Goal: Task Accomplishment & Management: Complete application form

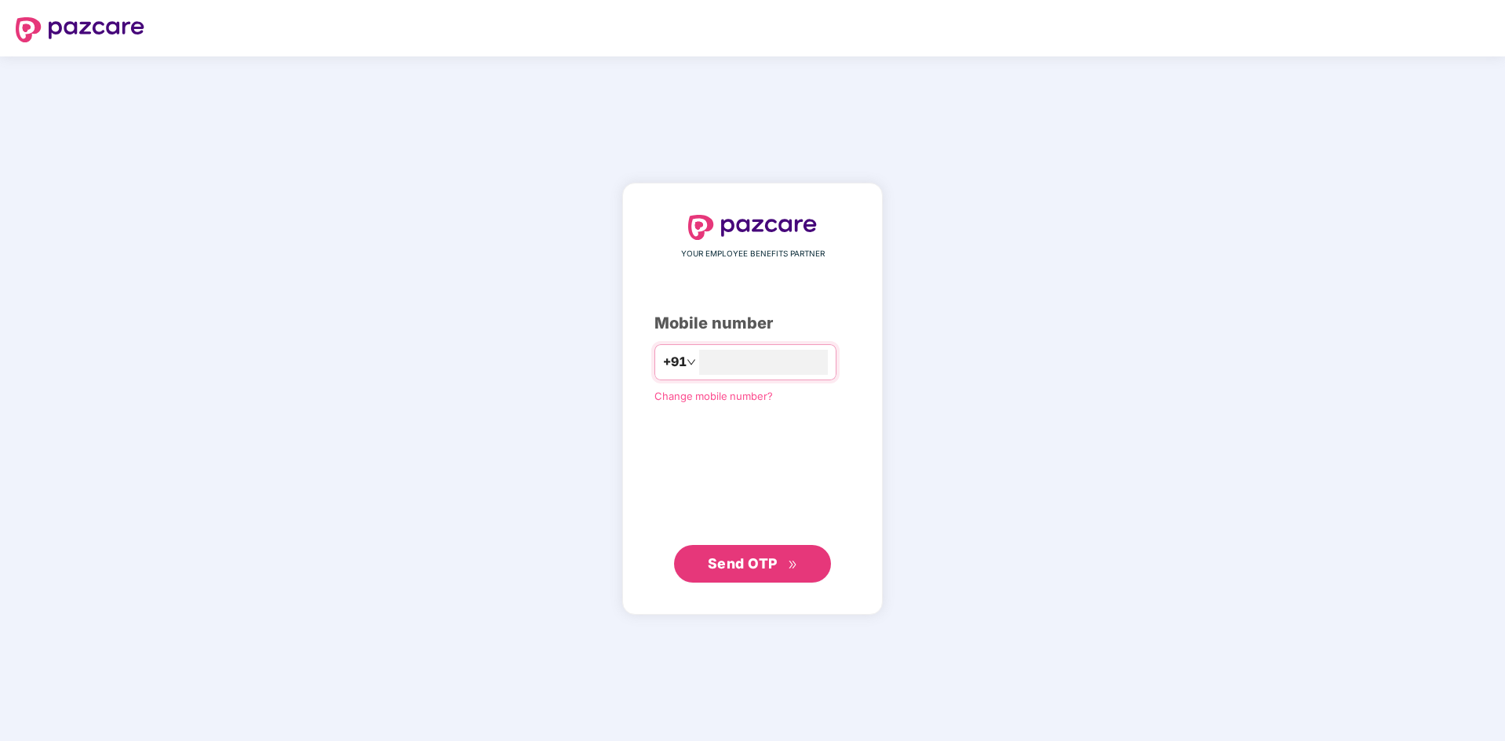
type input "**********"
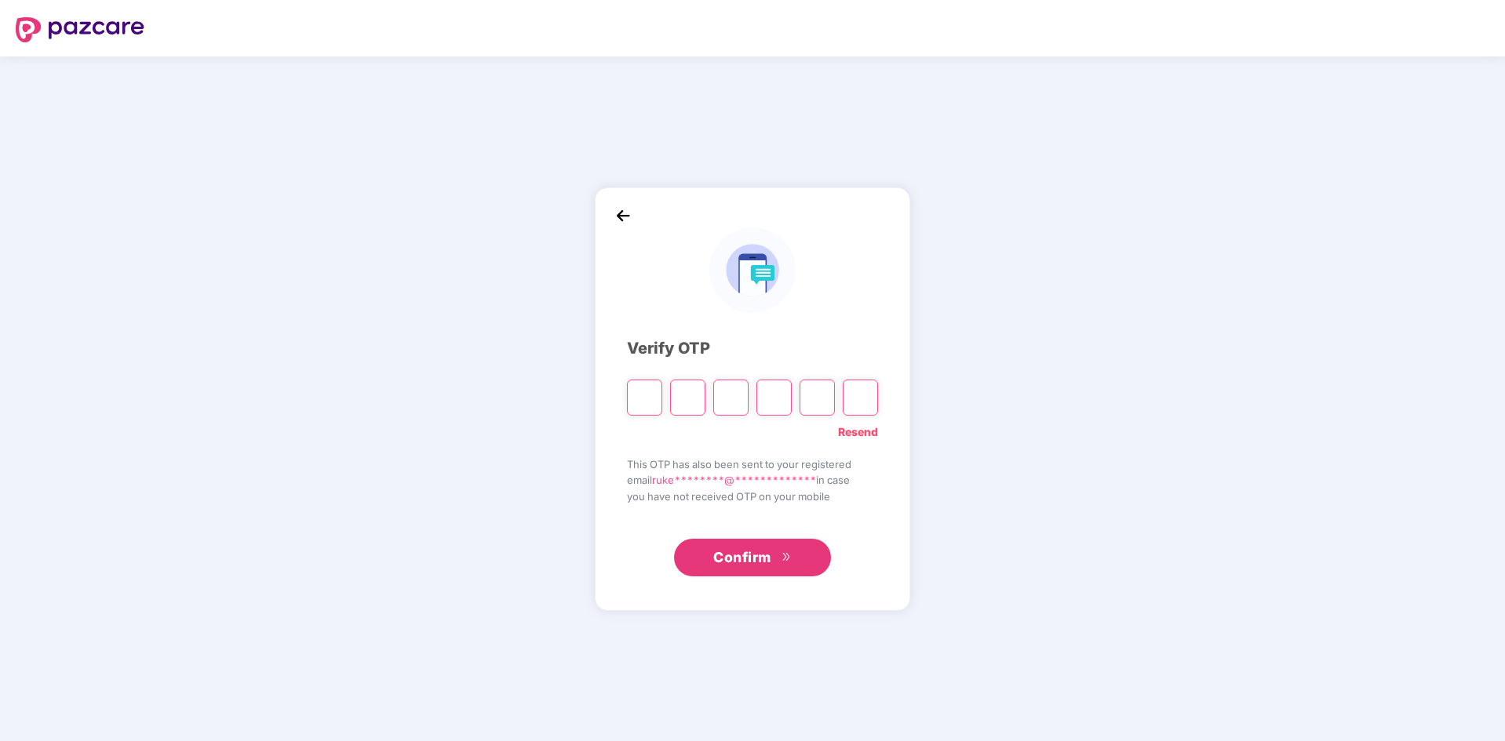
click at [641, 407] on input "Please enter verification code. Digit 1" at bounding box center [644, 398] width 35 height 36
type input "*"
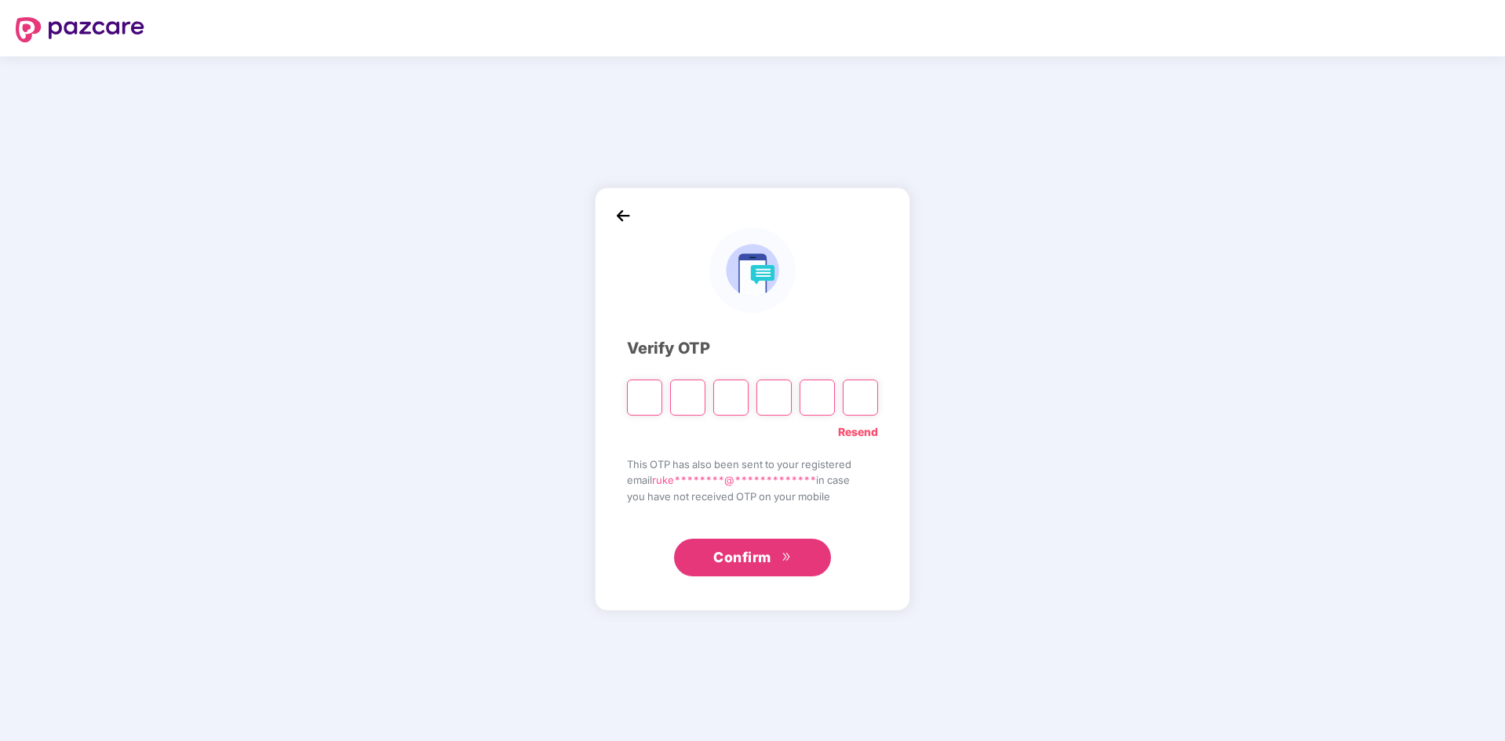
type input "*"
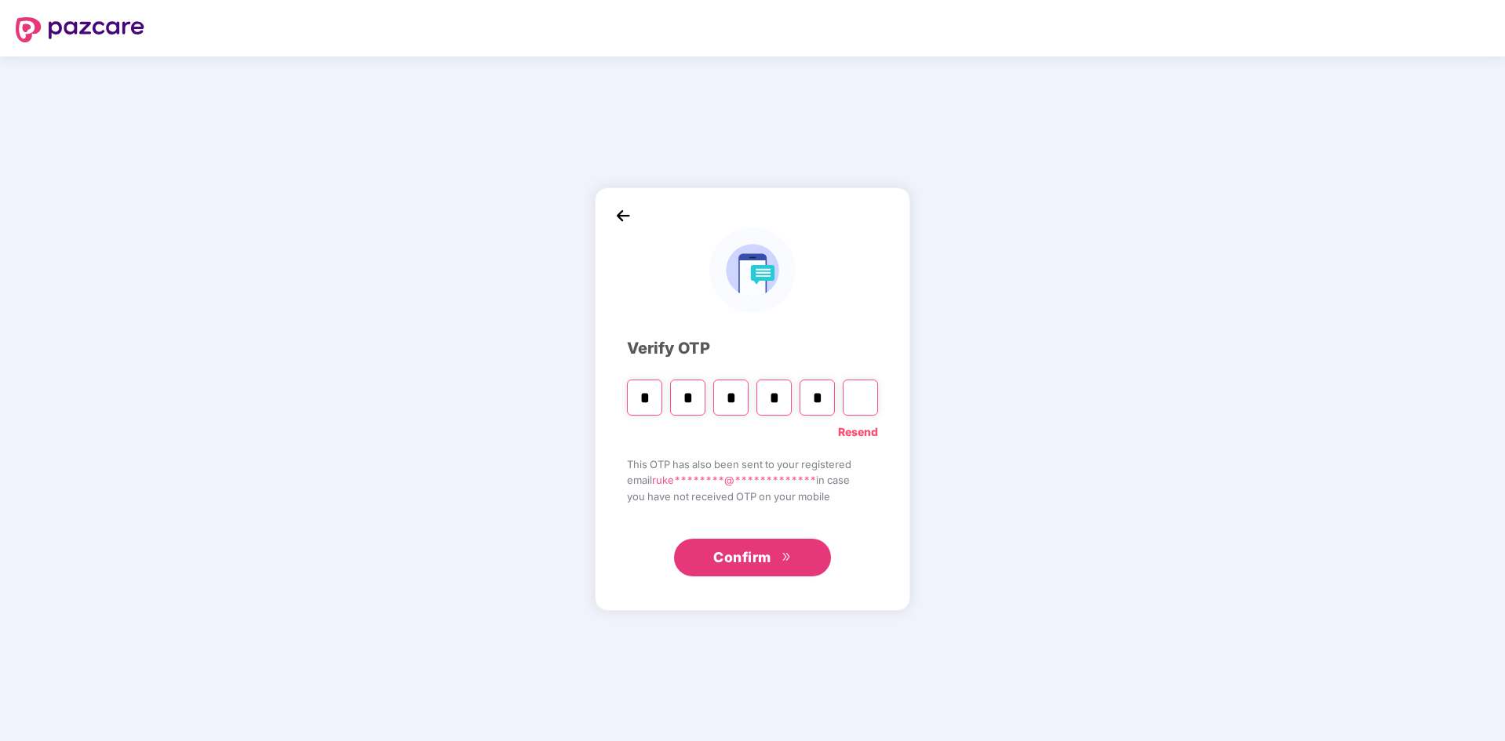
type input "*"
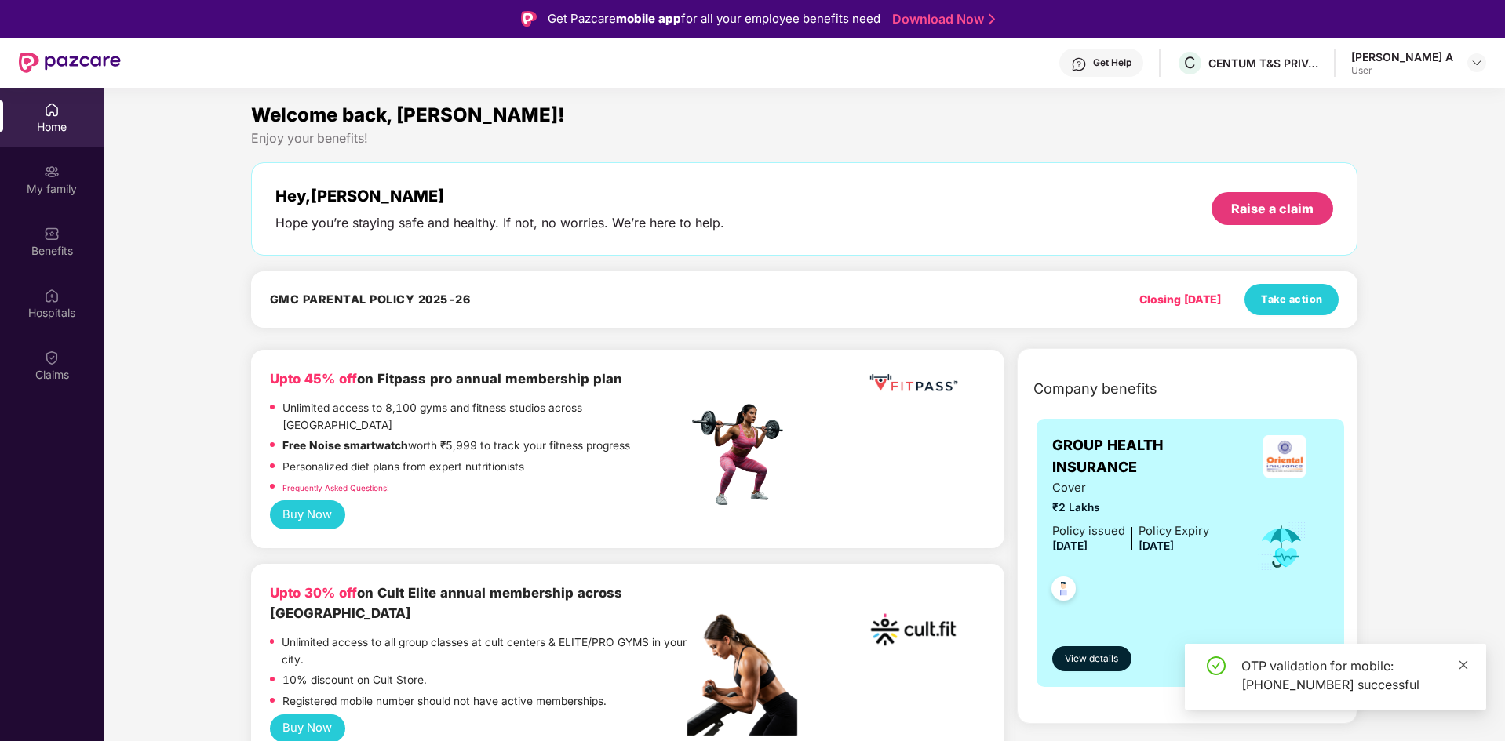
click at [1002, 458] on icon "close" at bounding box center [1463, 665] width 11 height 11
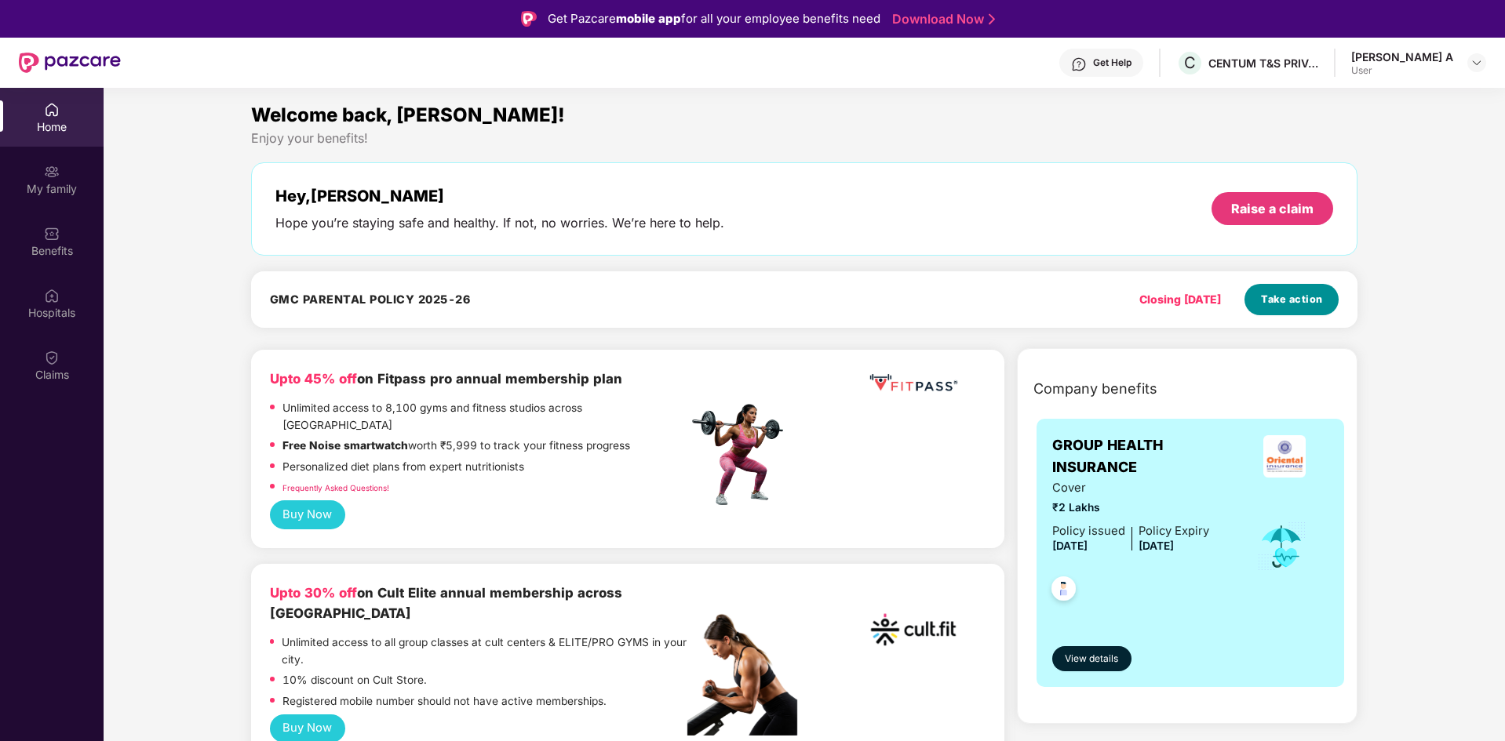
click at [1002, 307] on span "Take action" at bounding box center [1292, 300] width 62 height 16
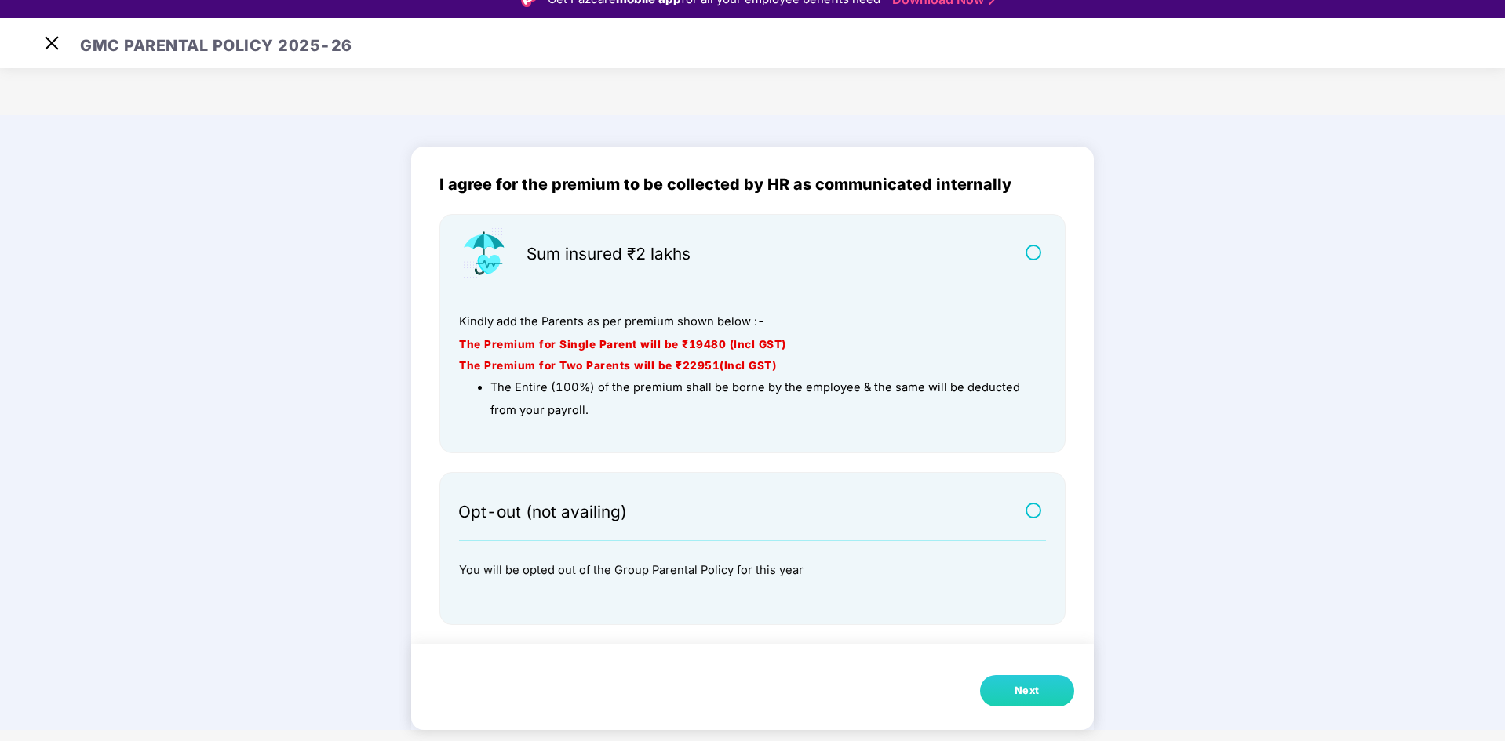
scroll to position [38, 0]
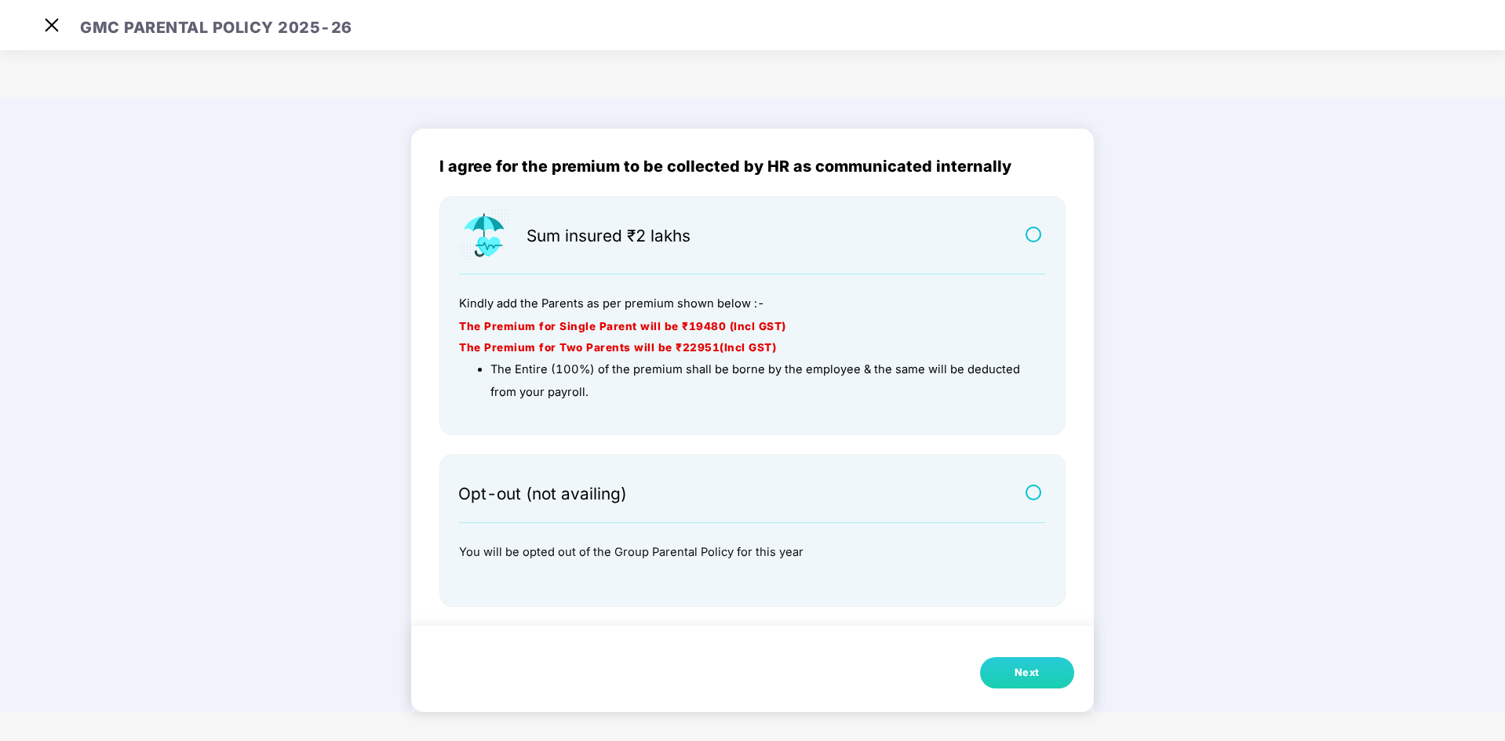
click at [1002, 458] on div "Next" at bounding box center [1026, 673] width 25 height 16
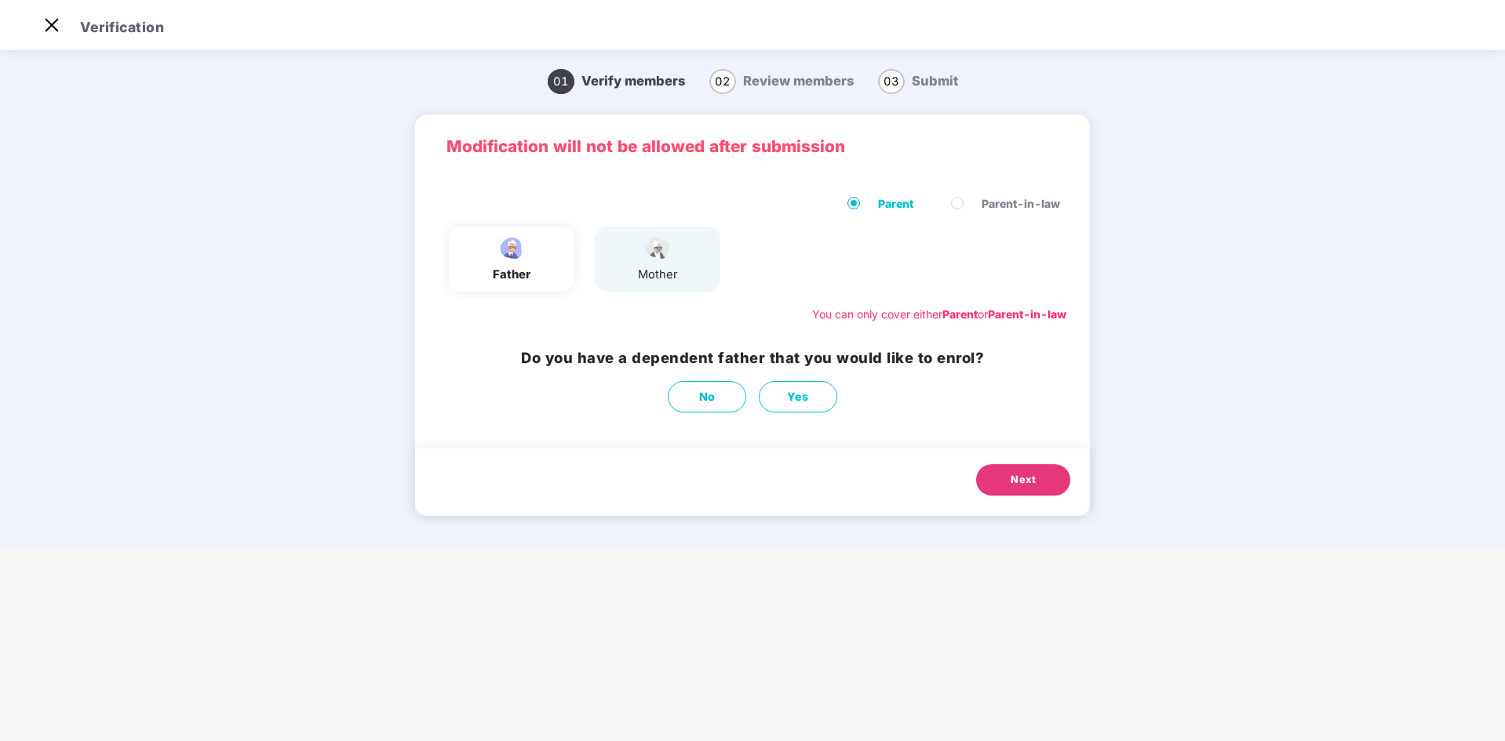
click at [548, 281] on div "father" at bounding box center [512, 259] width 126 height 65
click at [1002, 458] on span "Next" at bounding box center [1023, 480] width 25 height 16
click at [537, 286] on div "father" at bounding box center [512, 259] width 126 height 65
click at [901, 458] on span "Back" at bounding box center [908, 480] width 26 height 17
click at [786, 409] on button "Yes" at bounding box center [798, 396] width 78 height 31
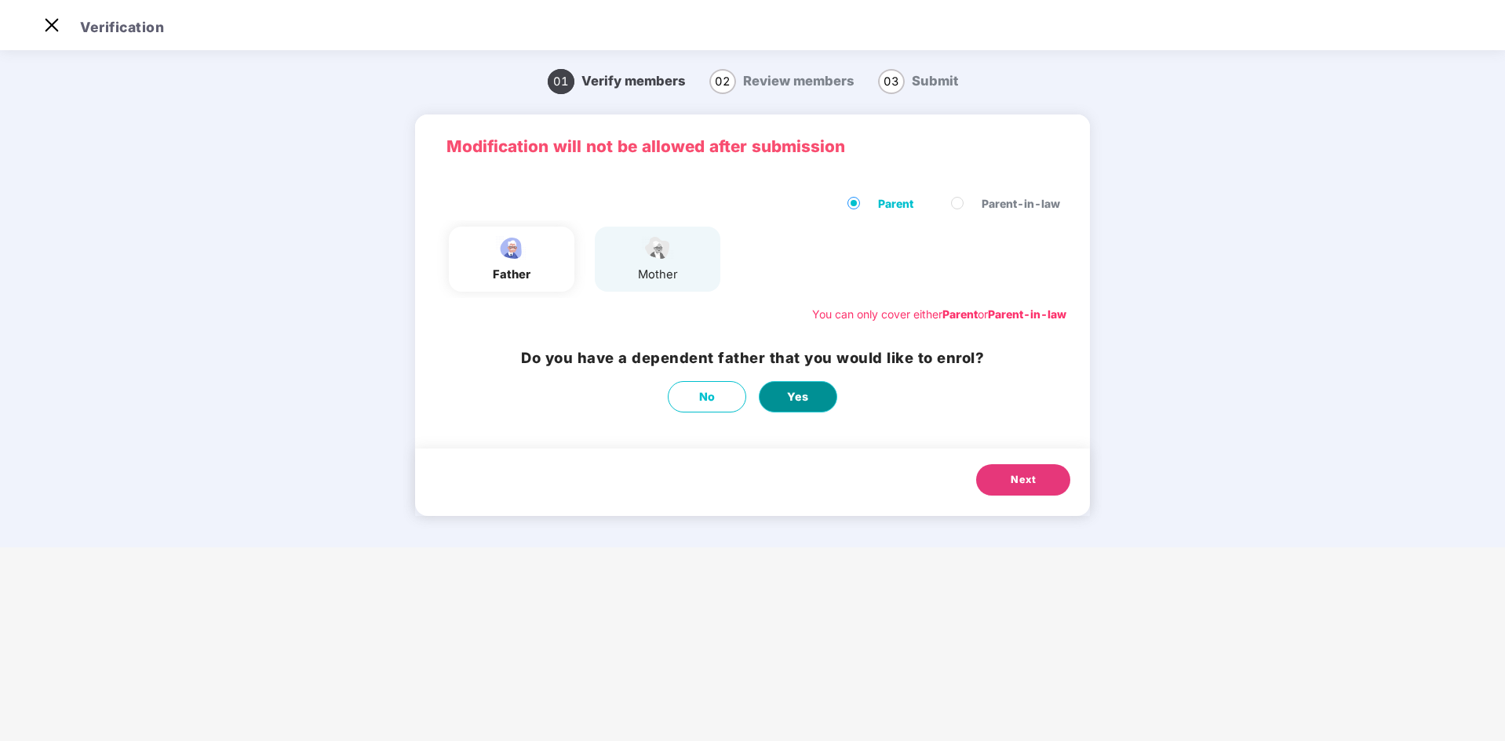
select select "****"
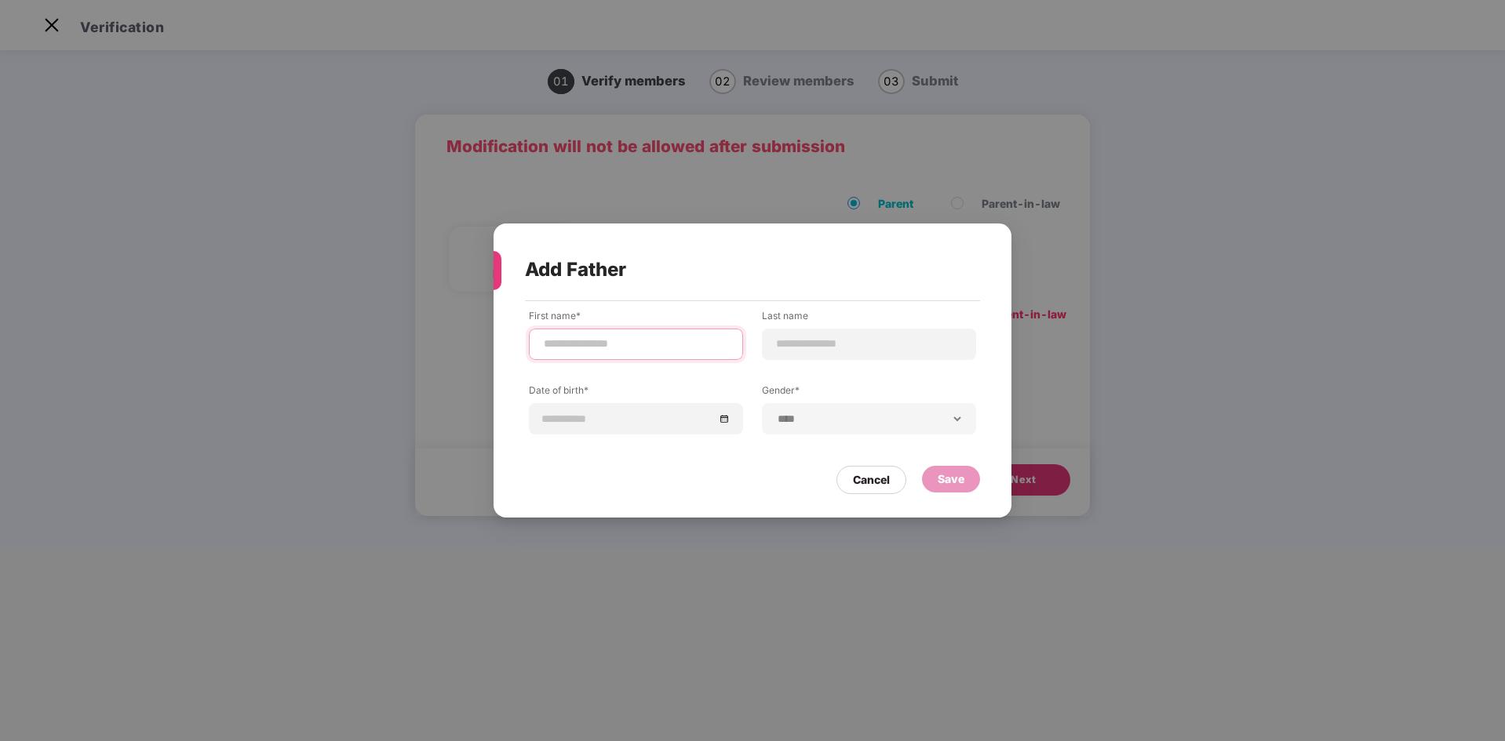
click at [655, 347] on input at bounding box center [636, 344] width 188 height 16
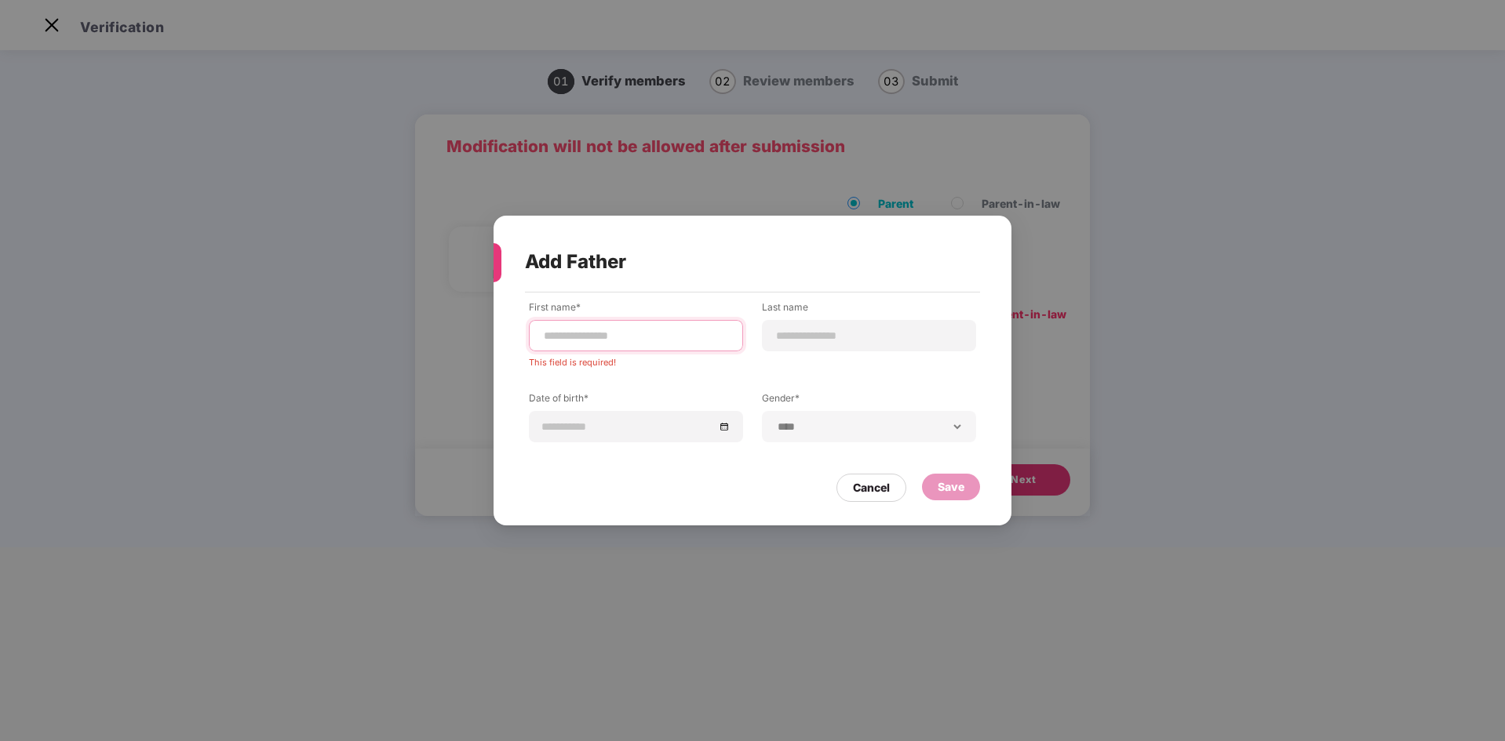
click at [572, 333] on input at bounding box center [636, 336] width 188 height 16
paste input "**********"
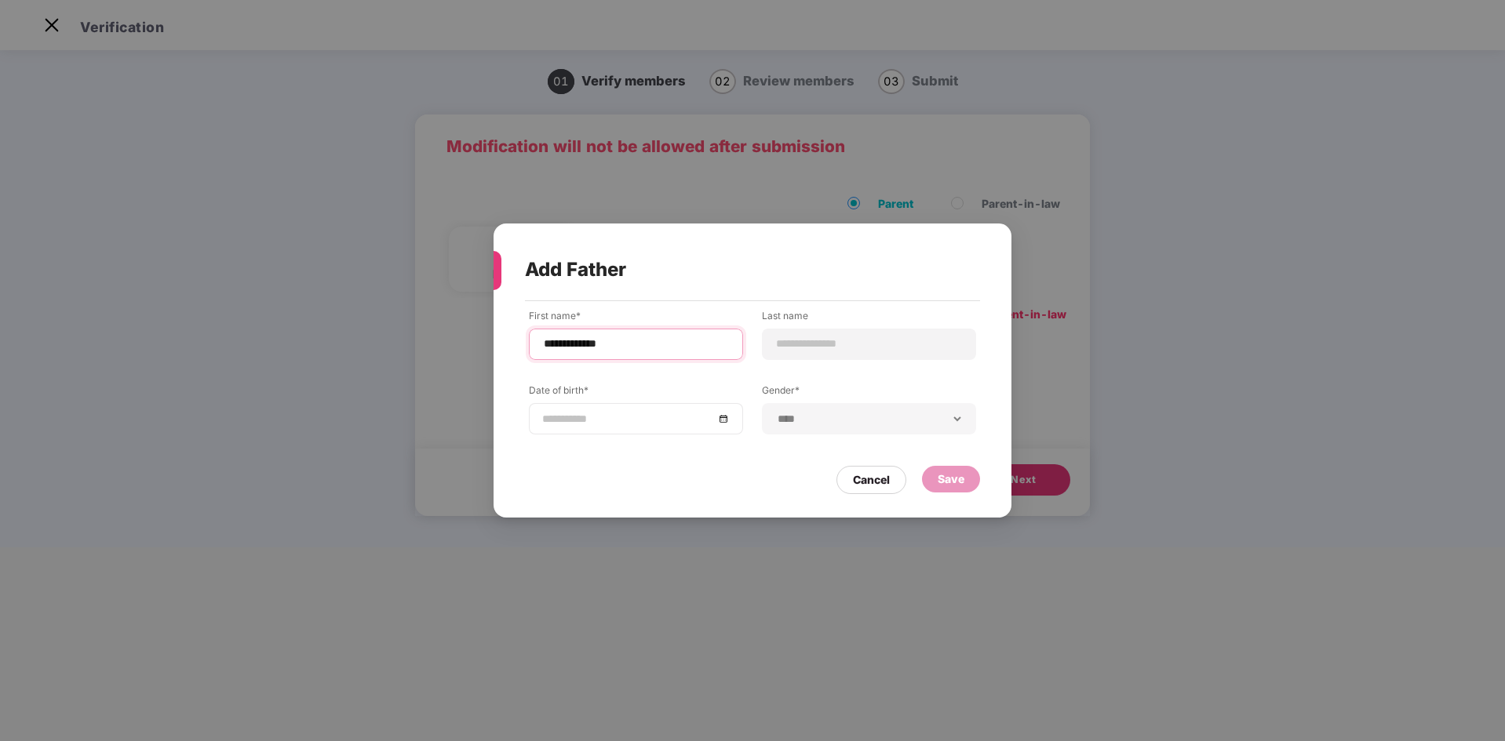
type input "**********"
click at [723, 421] on div at bounding box center [636, 418] width 188 height 17
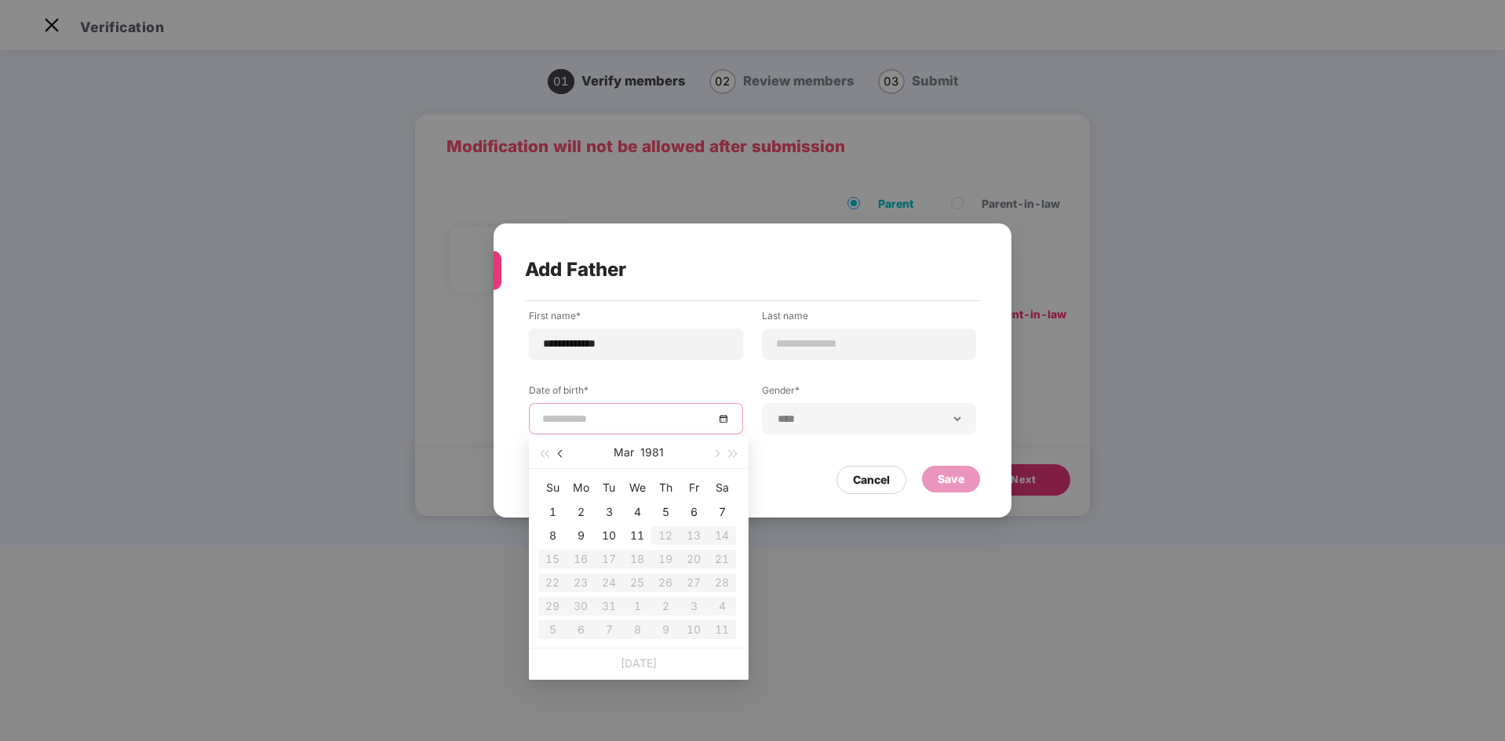
click at [559, 455] on span "button" at bounding box center [562, 454] width 8 height 8
click at [546, 453] on span "button" at bounding box center [544, 454] width 8 height 8
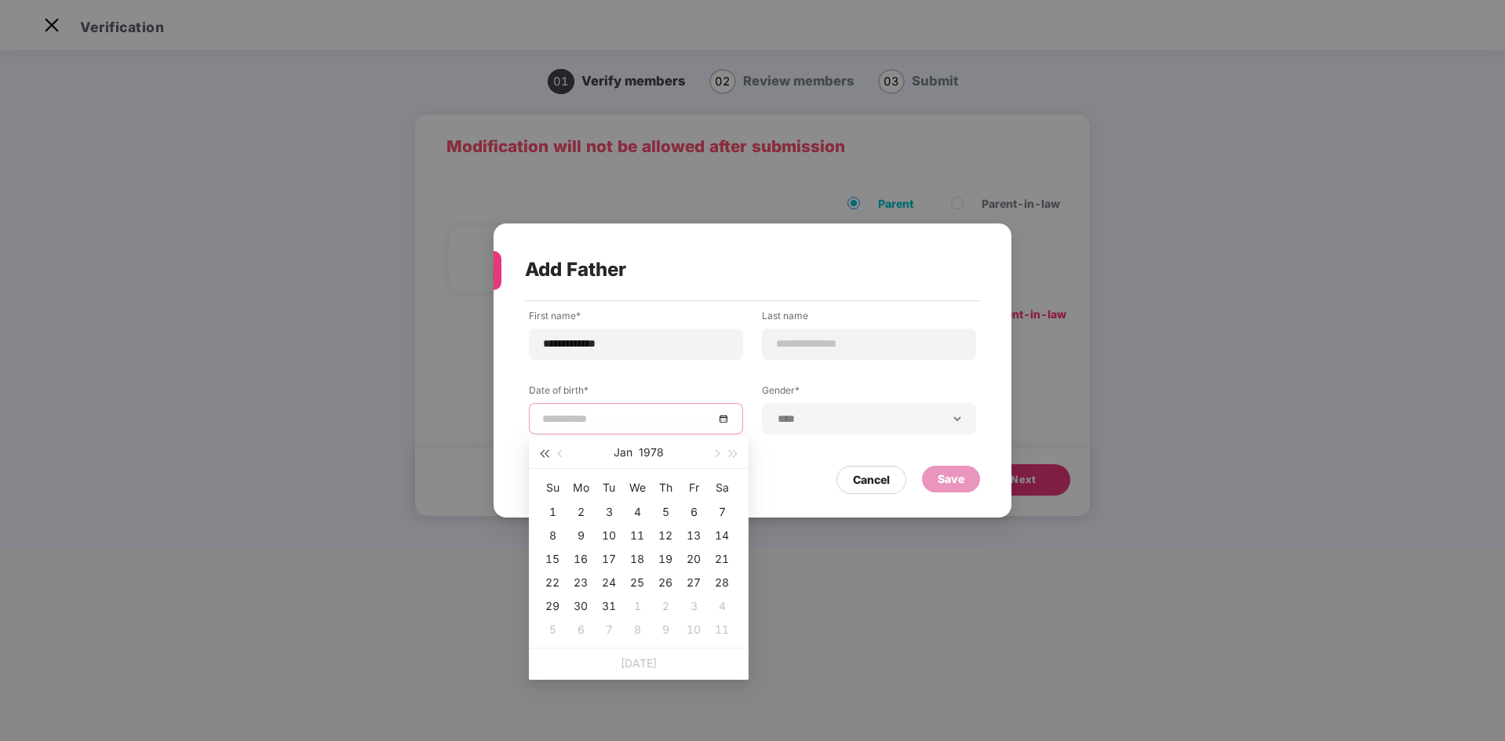
click at [546, 453] on span "button" at bounding box center [544, 454] width 8 height 8
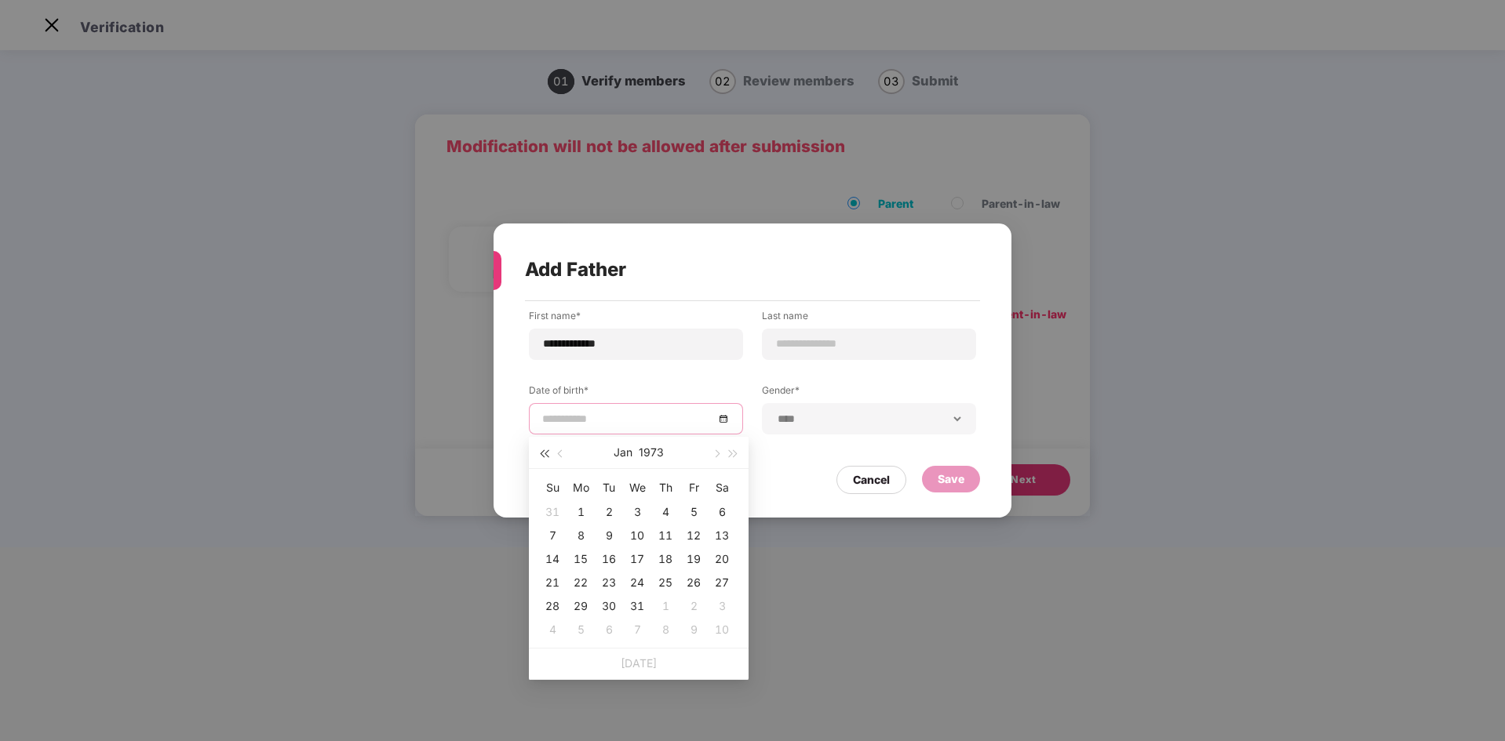
click at [546, 453] on span "button" at bounding box center [544, 454] width 8 height 8
click at [545, 453] on span "button" at bounding box center [544, 454] width 8 height 8
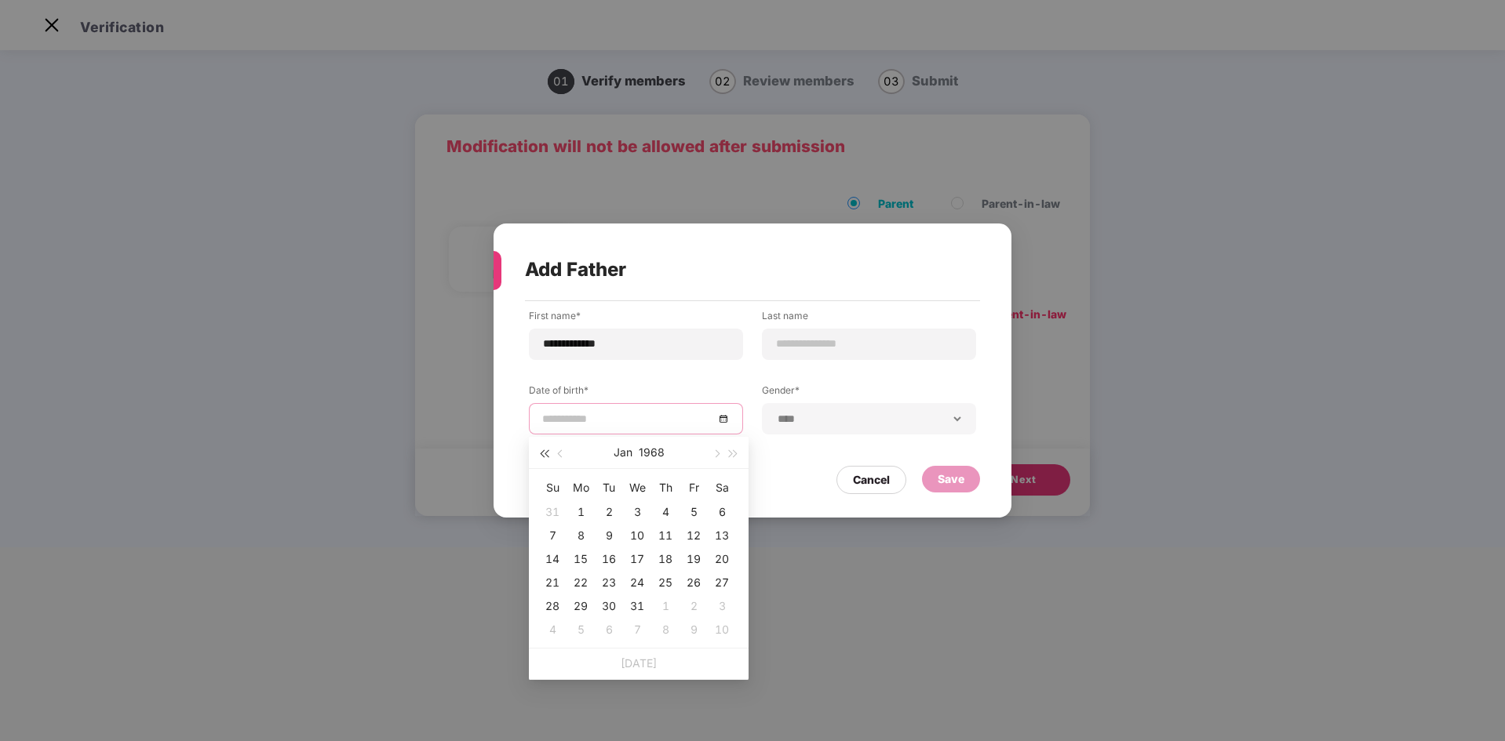
click at [545, 453] on span "button" at bounding box center [544, 454] width 8 height 8
click at [566, 456] on button "button" at bounding box center [560, 452] width 17 height 31
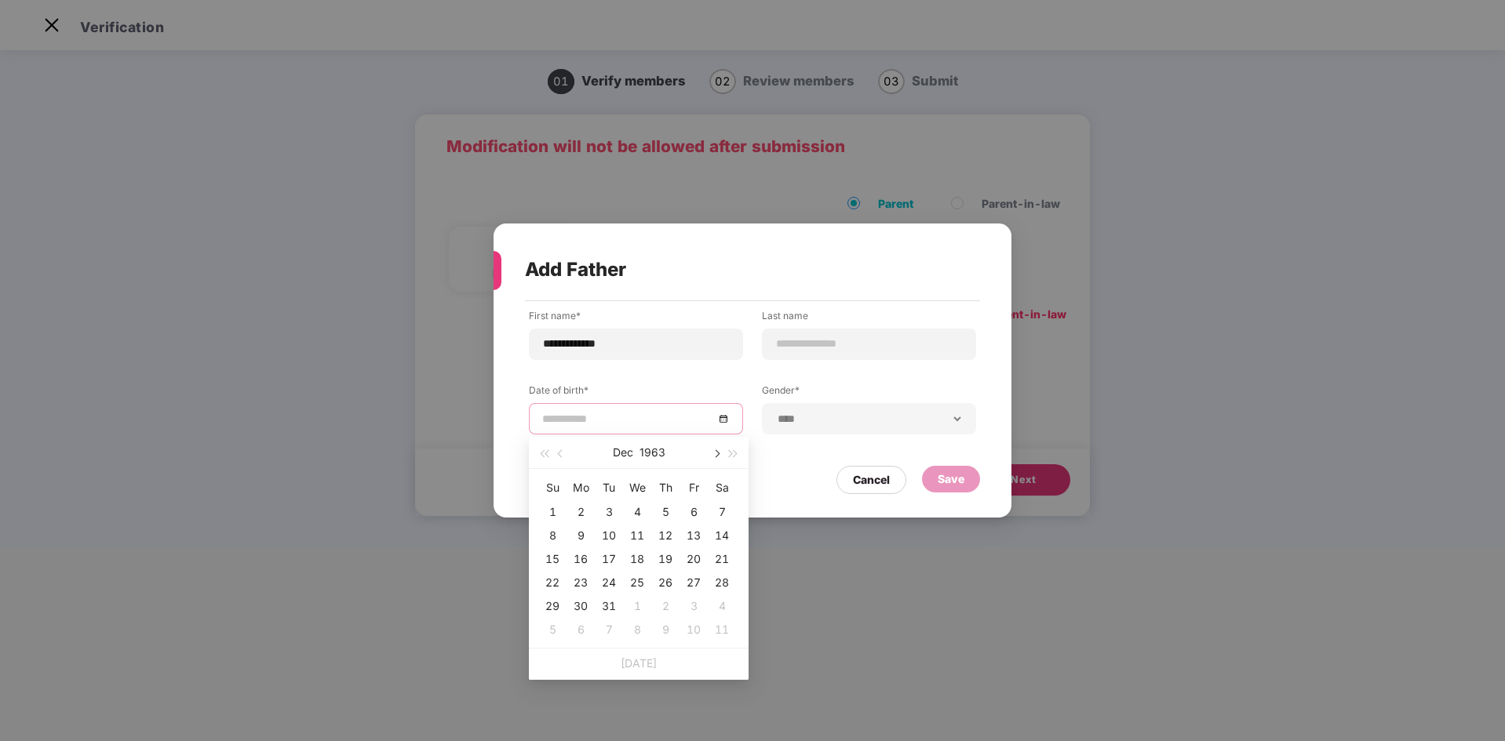
click at [711, 453] on button "button" at bounding box center [715, 452] width 17 height 31
type input "**********"
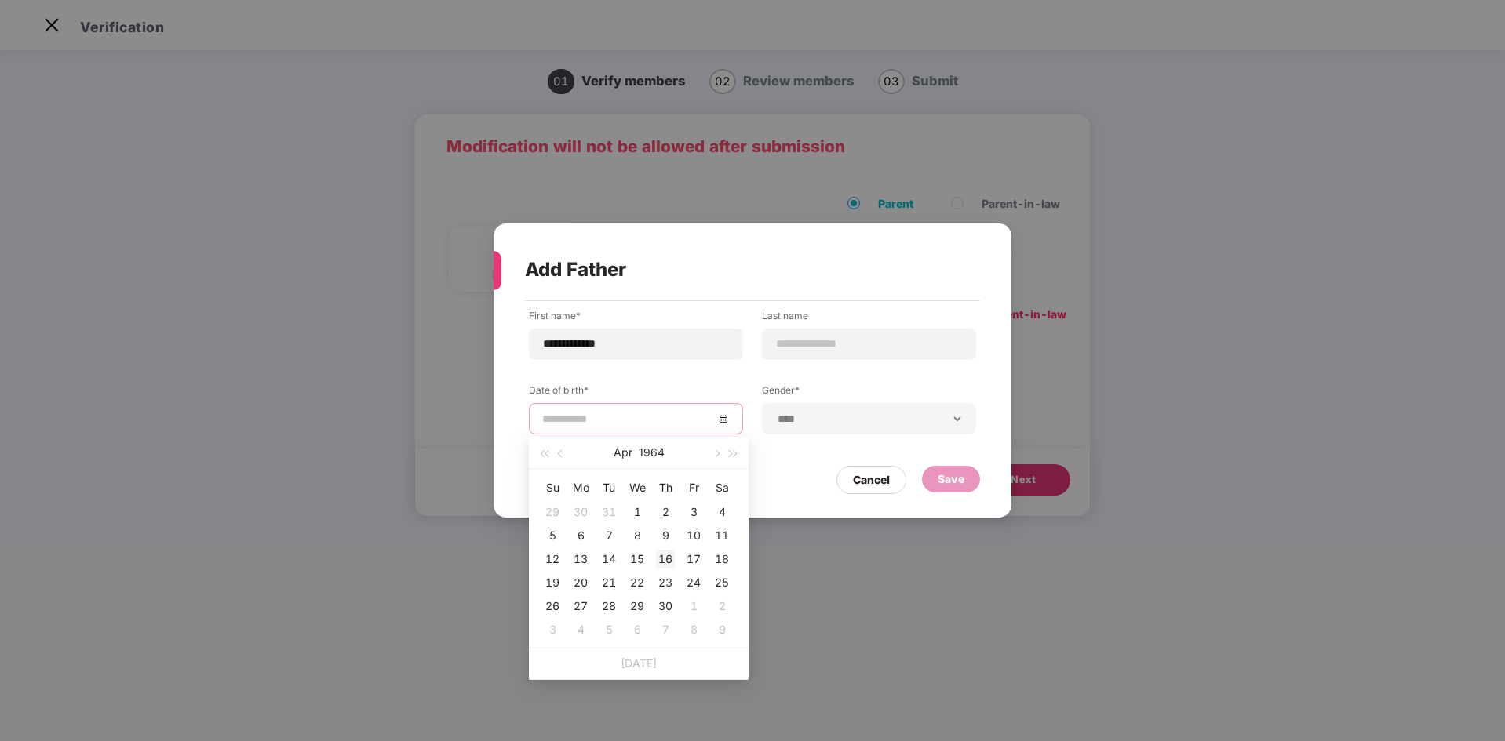
click at [665, 458] on div "16" at bounding box center [665, 559] width 19 height 19
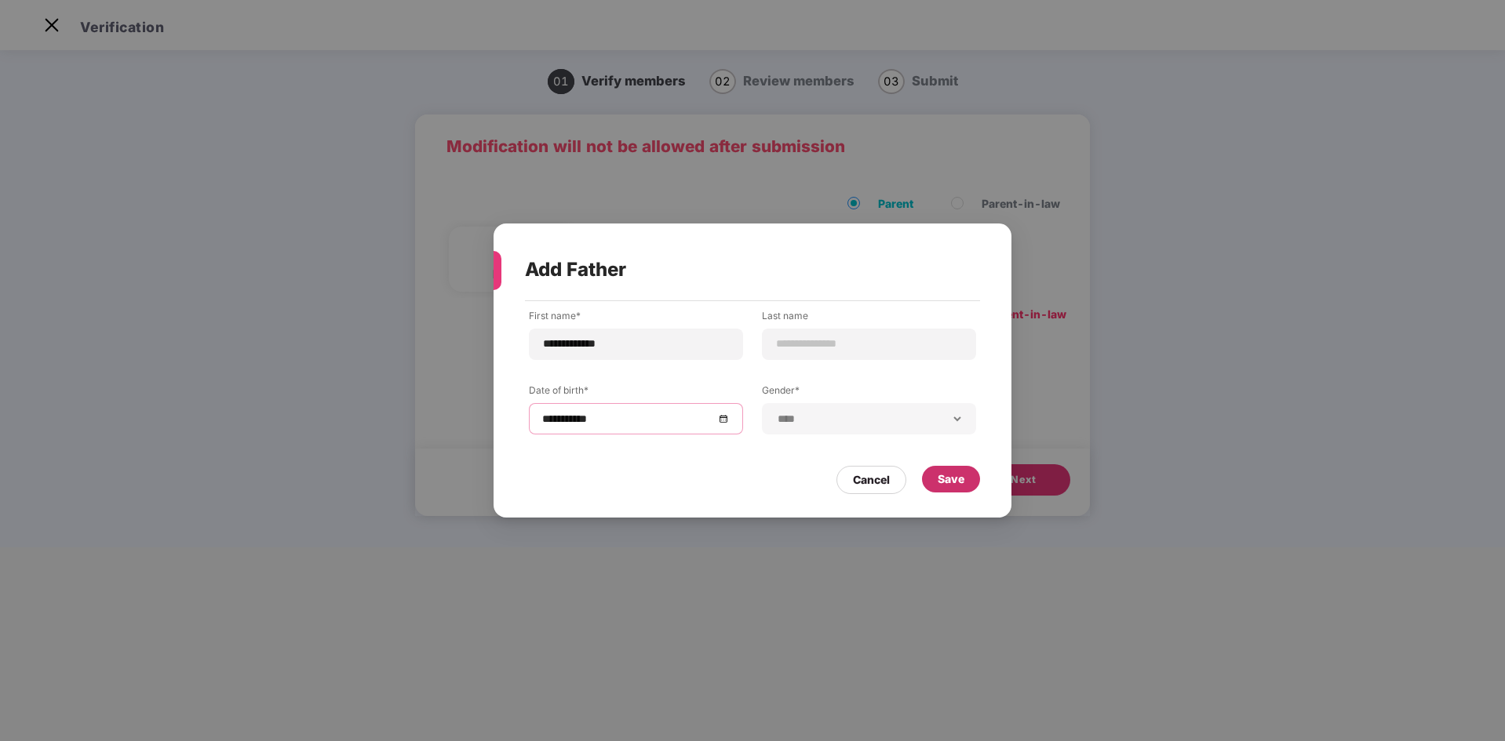
click at [956, 458] on div "Save" at bounding box center [951, 479] width 27 height 17
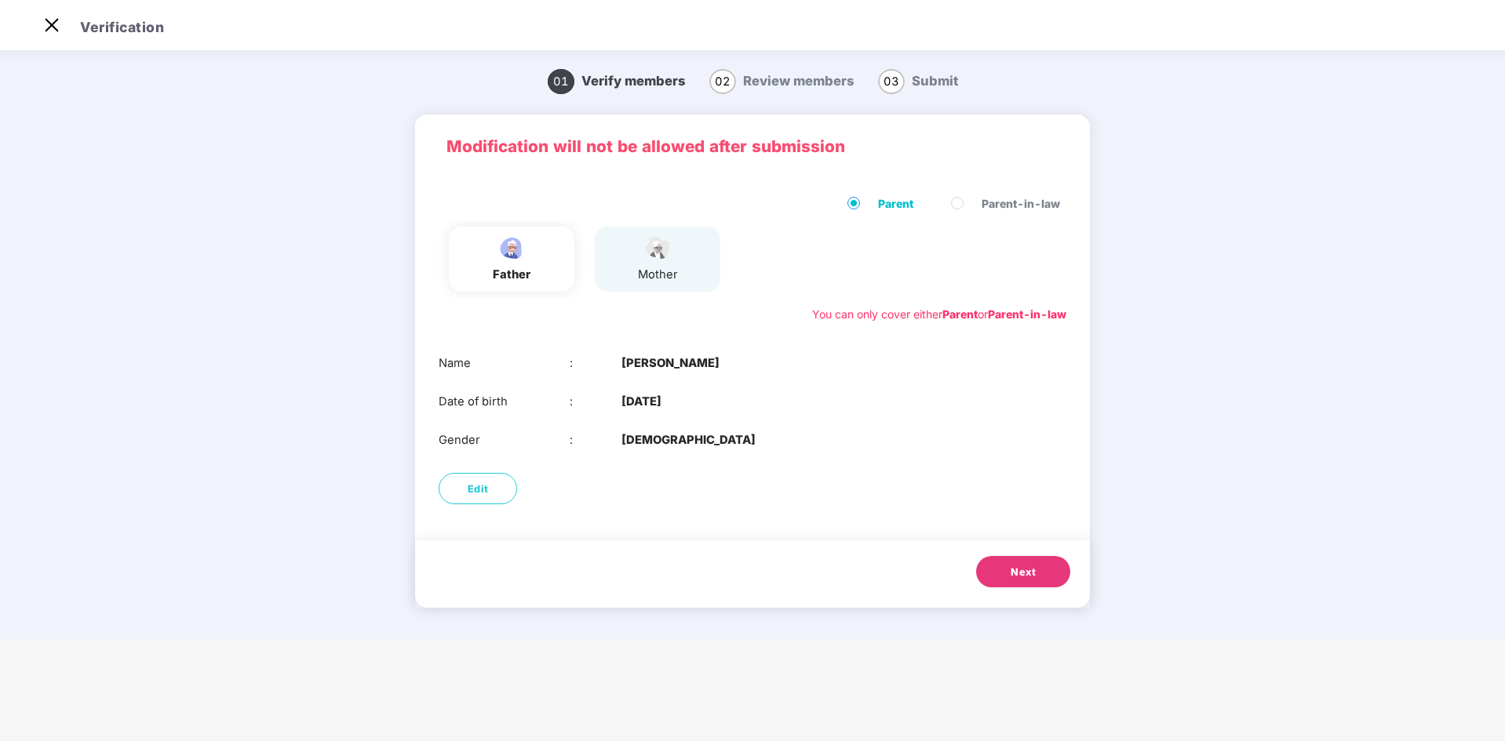
click at [1002, 458] on span "Next" at bounding box center [1023, 573] width 25 height 16
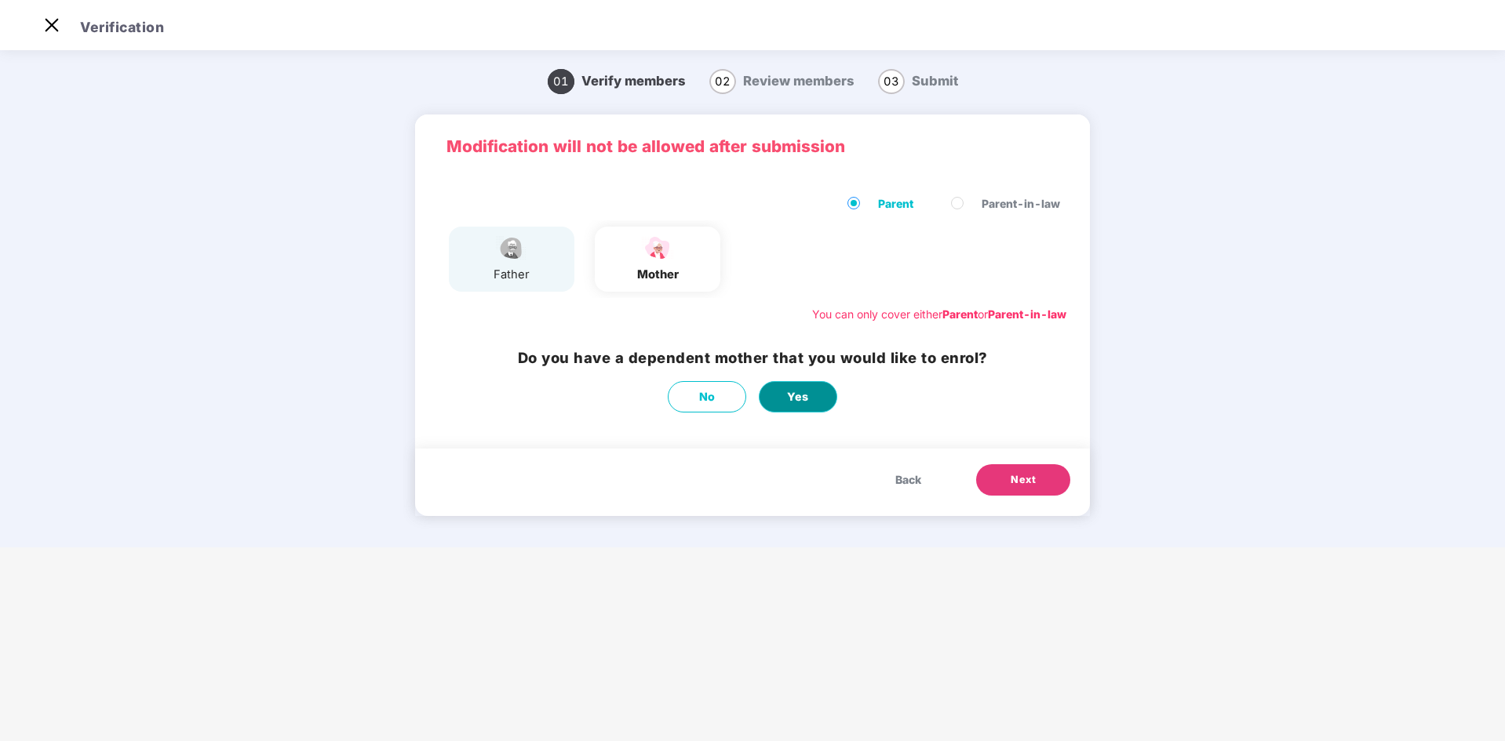
click at [807, 399] on span "Yes" at bounding box center [798, 396] width 22 height 17
select select "******"
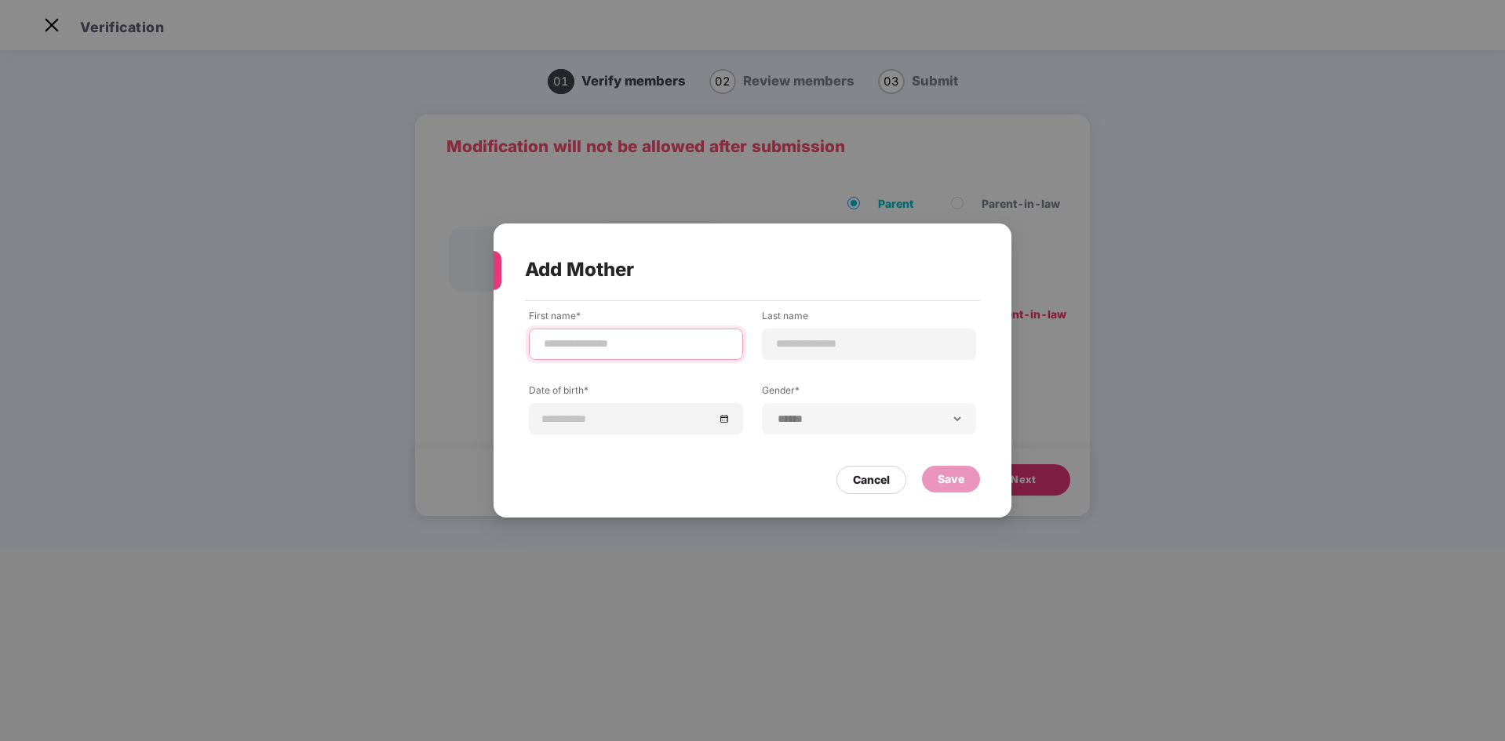
click at [562, 349] on input at bounding box center [636, 344] width 188 height 16
paste input "**********"
type input "**********"
click at [719, 421] on div at bounding box center [636, 418] width 188 height 17
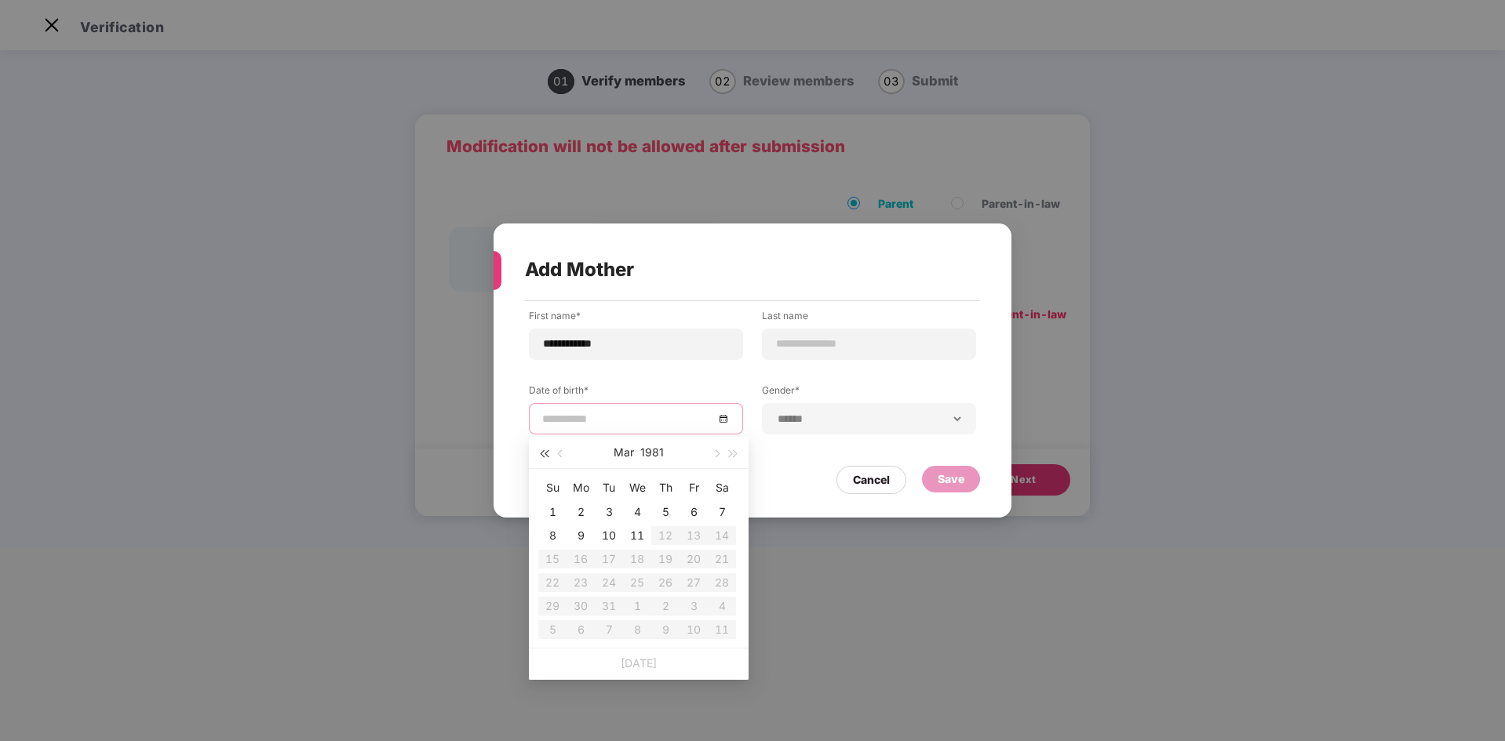
click at [543, 452] on span "button" at bounding box center [544, 454] width 8 height 8
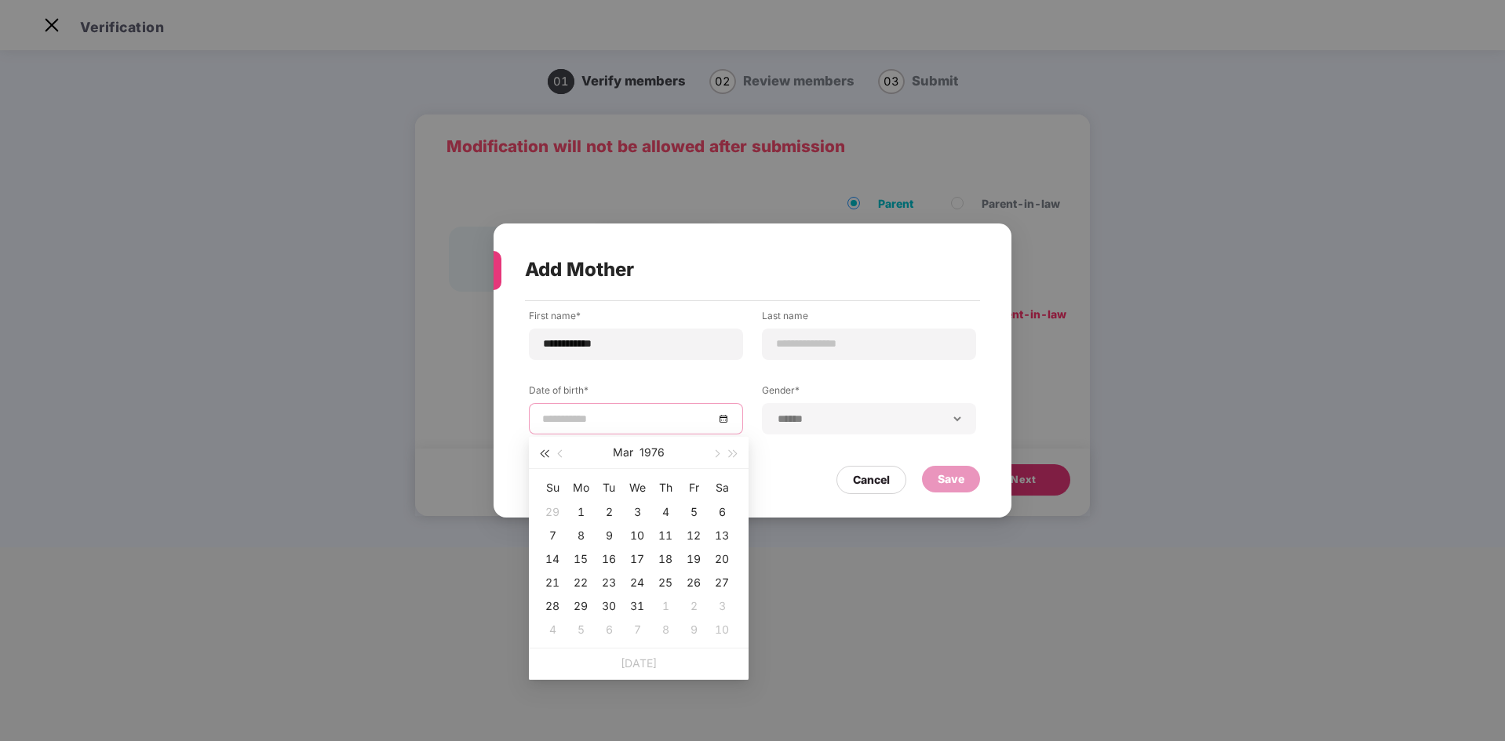
click at [543, 452] on span "button" at bounding box center [544, 454] width 8 height 8
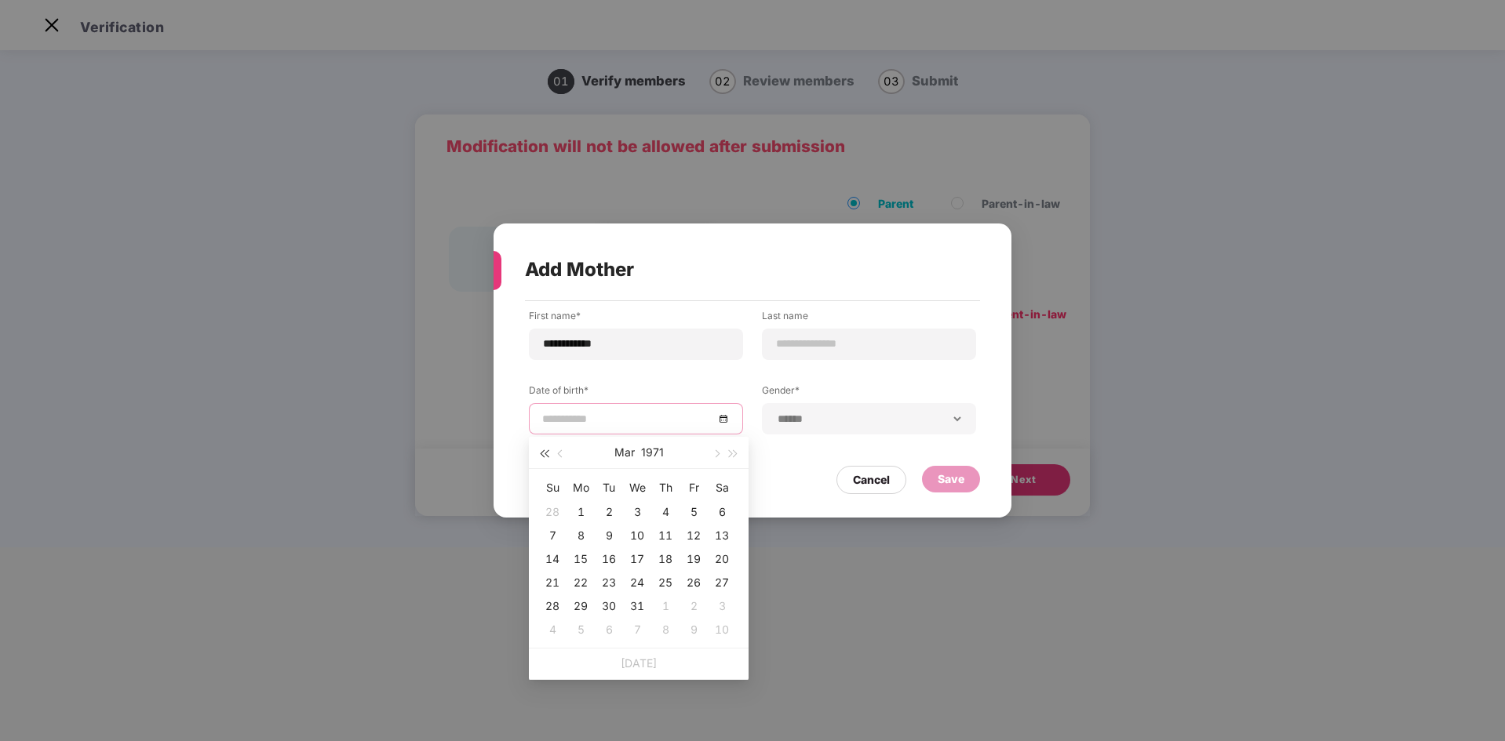
click at [543, 452] on span "button" at bounding box center [544, 454] width 8 height 8
click at [738, 453] on button "button" at bounding box center [733, 452] width 17 height 31
click at [714, 455] on span "button" at bounding box center [716, 454] width 8 height 8
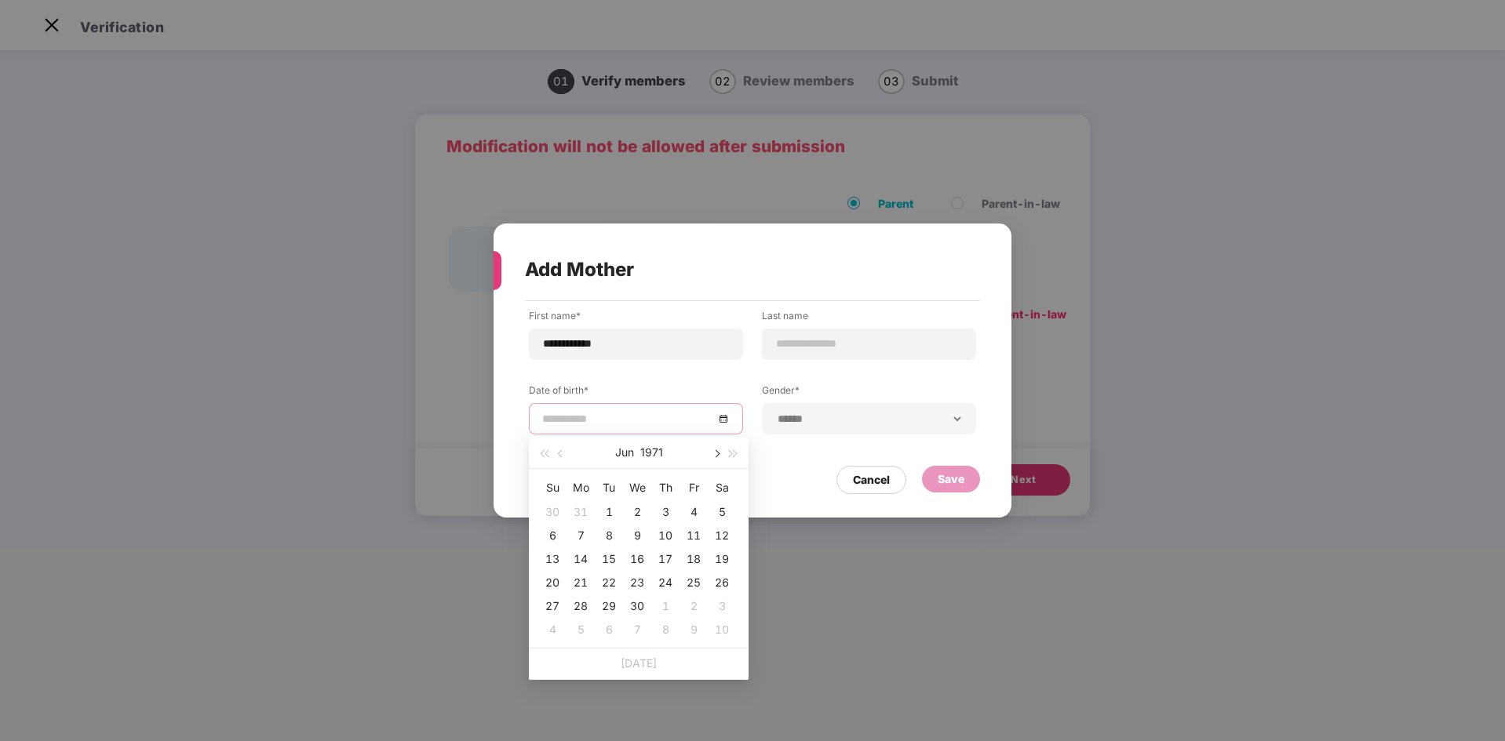
click at [714, 455] on span "button" at bounding box center [716, 454] width 8 height 8
type input "**********"
click at [688, 458] on div "2" at bounding box center [693, 512] width 19 height 19
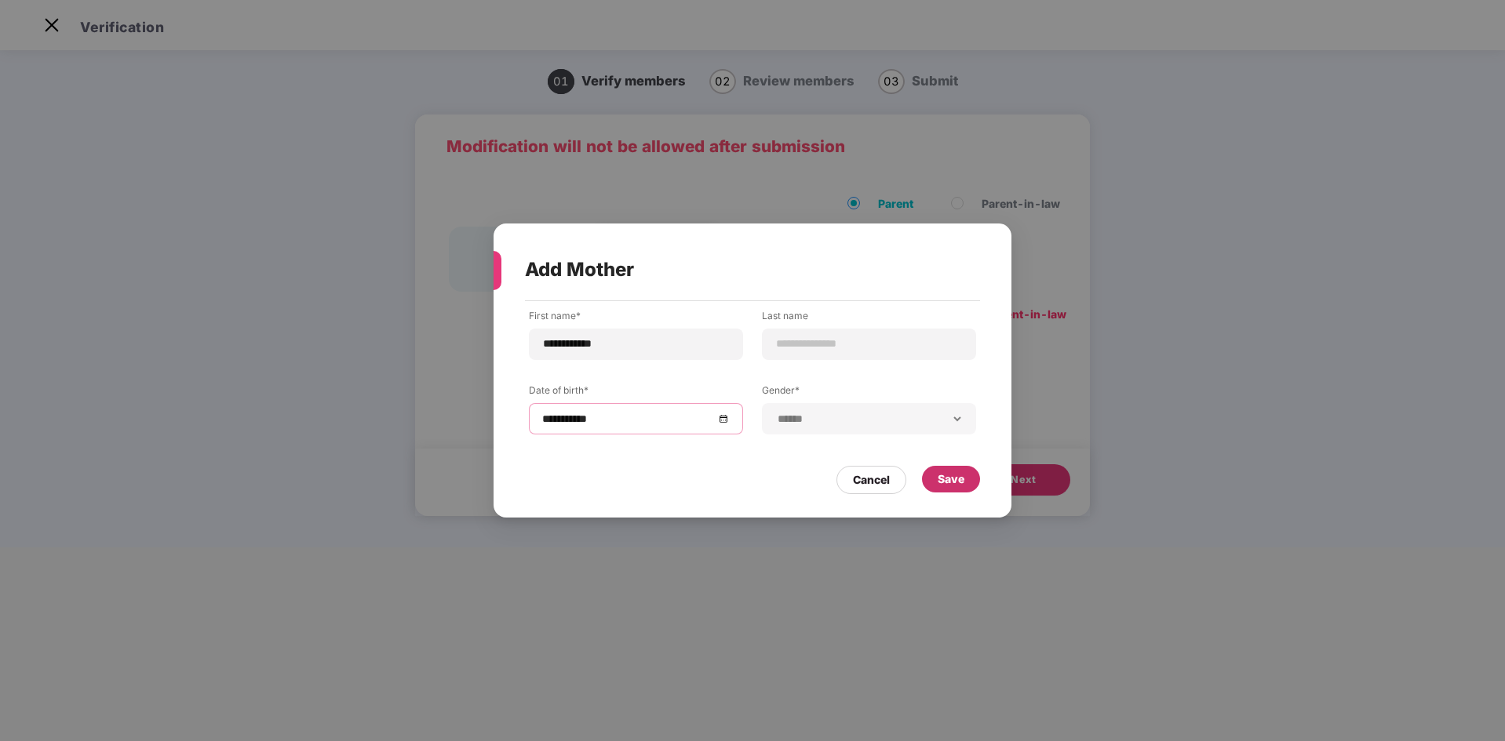
click at [943, 458] on div "Save" at bounding box center [951, 479] width 58 height 27
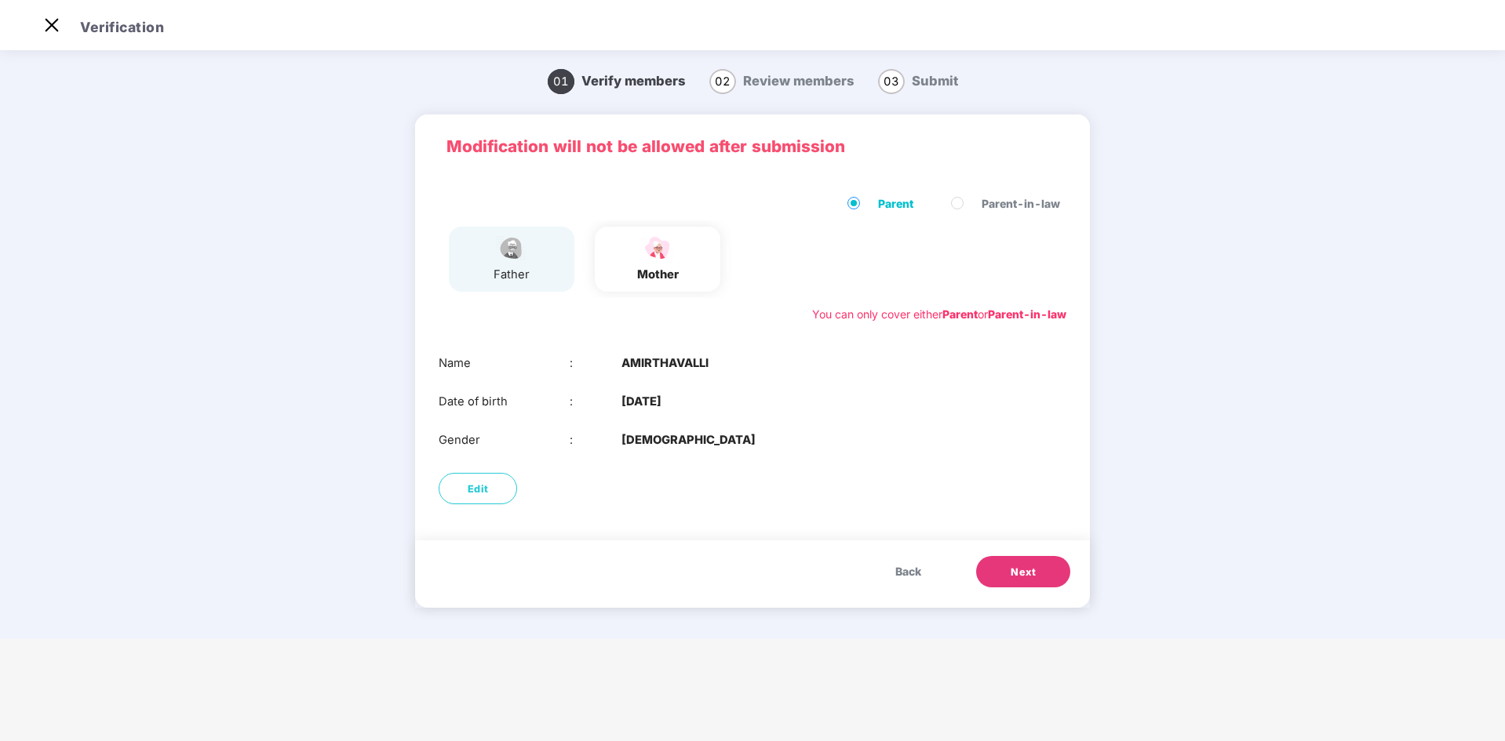
click at [545, 266] on div "father" at bounding box center [512, 259] width 126 height 65
click at [498, 249] on img at bounding box center [511, 248] width 39 height 27
click at [1002, 458] on button "Next" at bounding box center [1023, 571] width 94 height 31
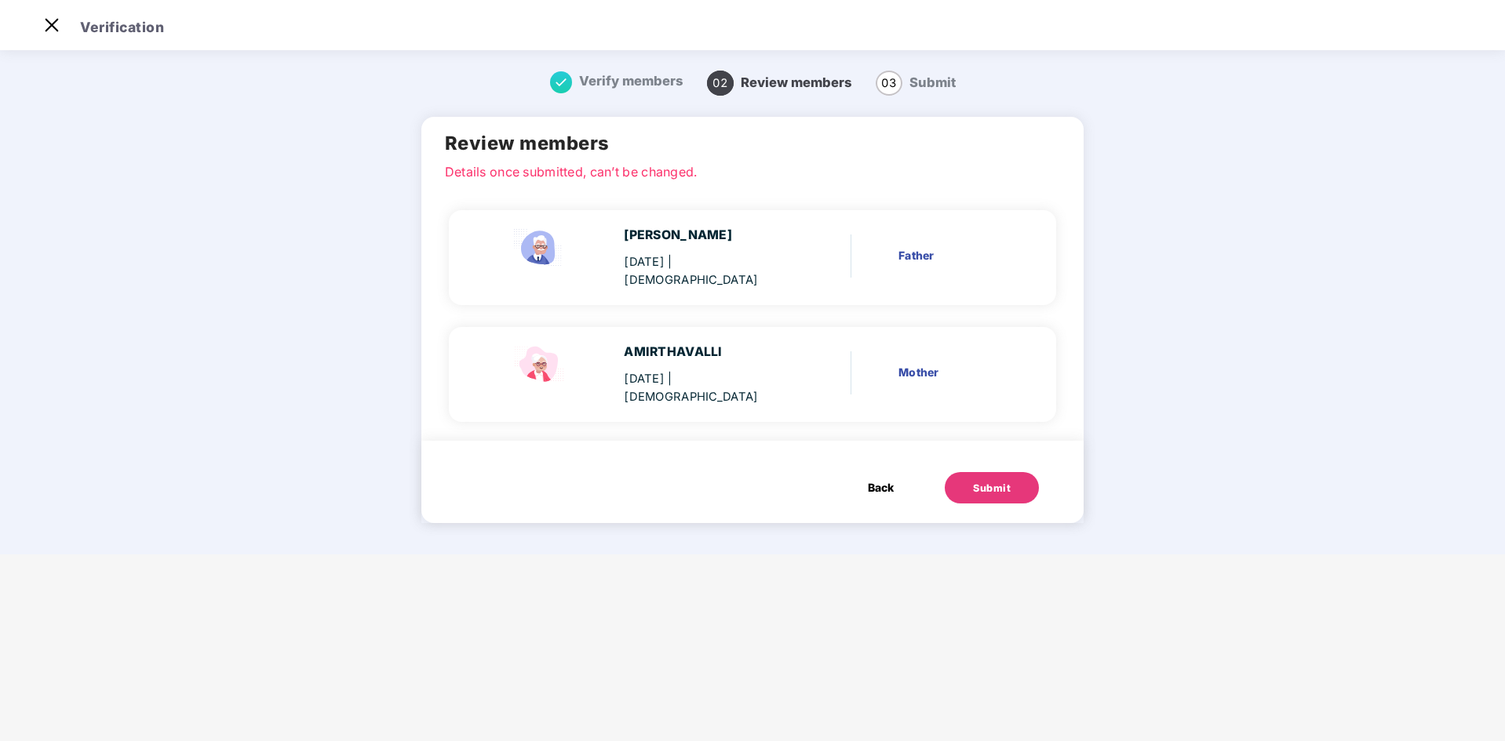
click at [973, 458] on div "Submit" at bounding box center [992, 489] width 38 height 16
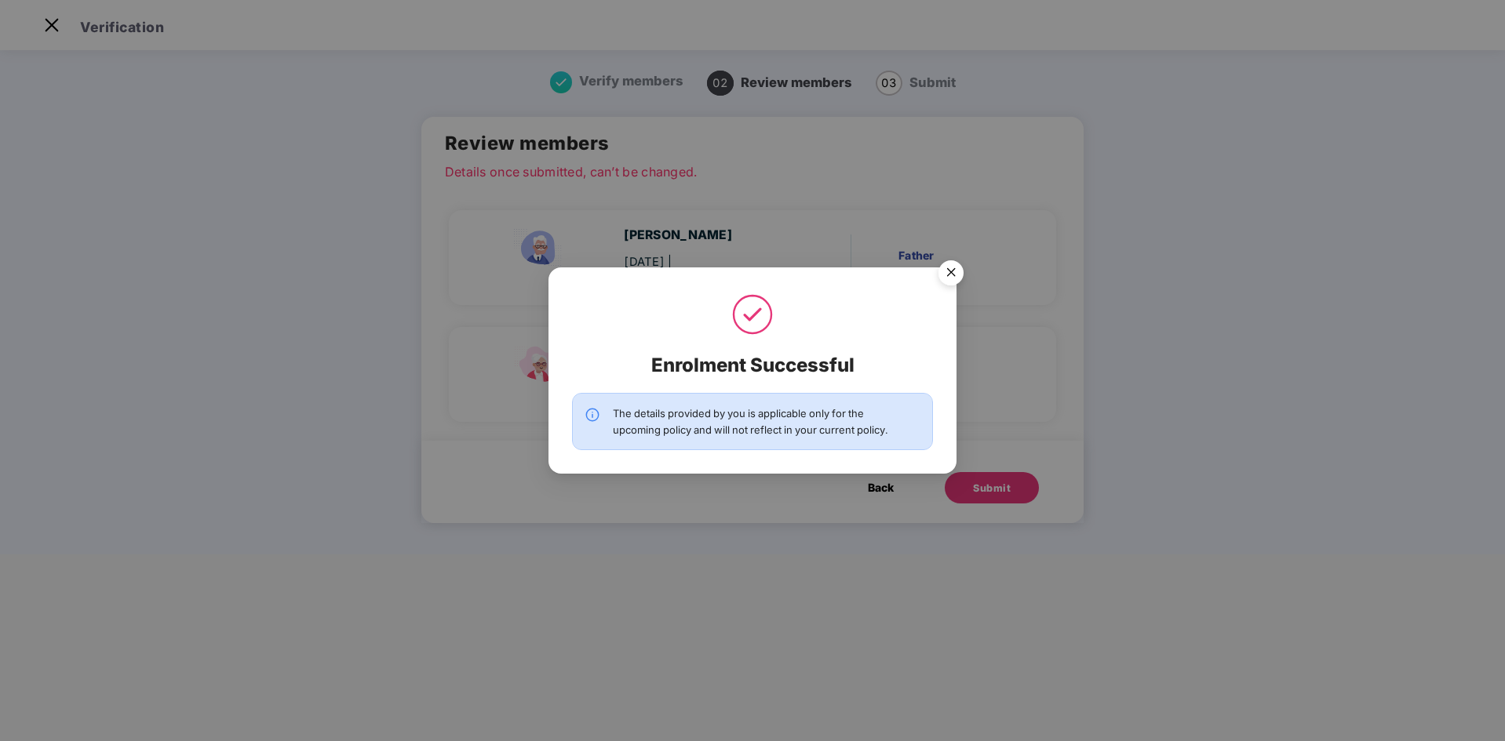
click at [949, 272] on img "Close" at bounding box center [951, 275] width 44 height 44
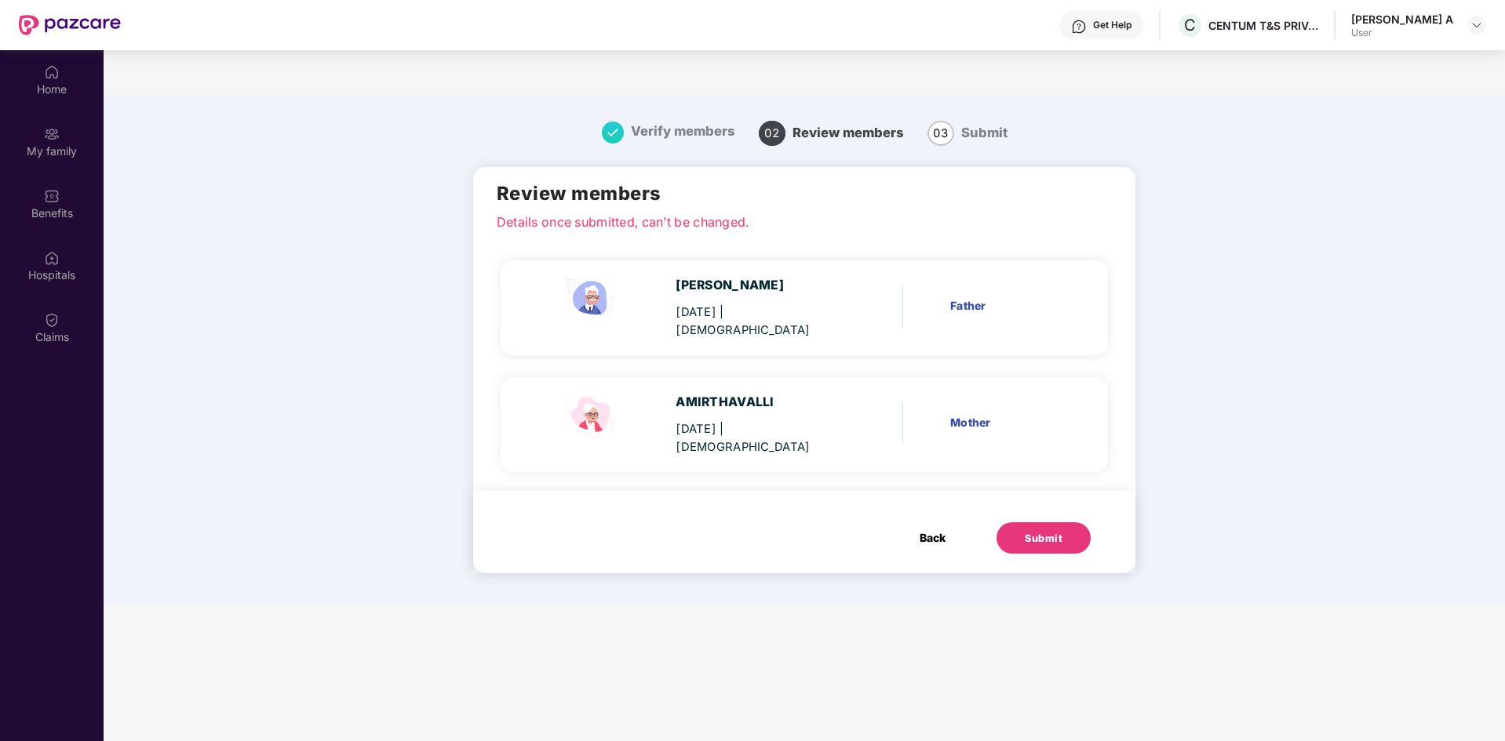
scroll to position [88, 0]
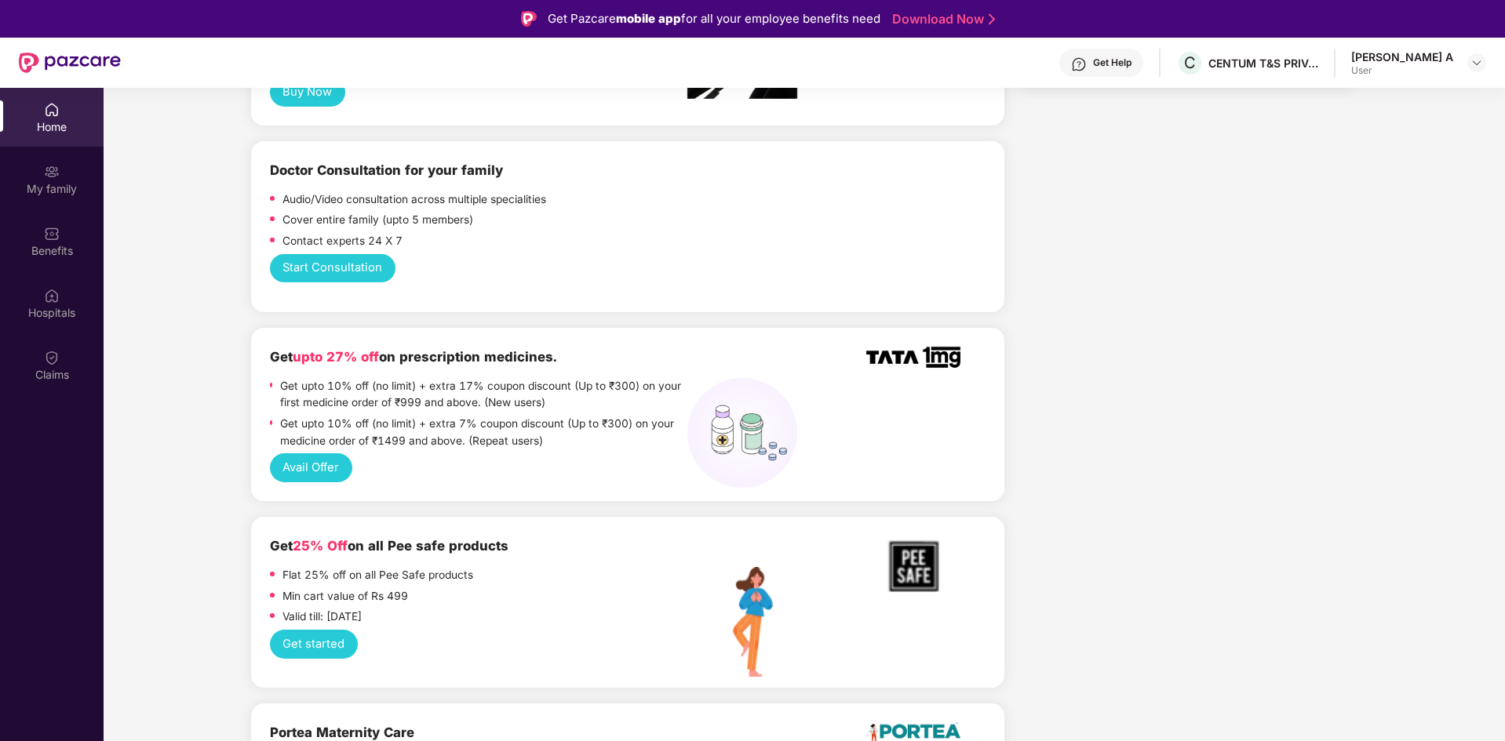
scroll to position [785, 0]
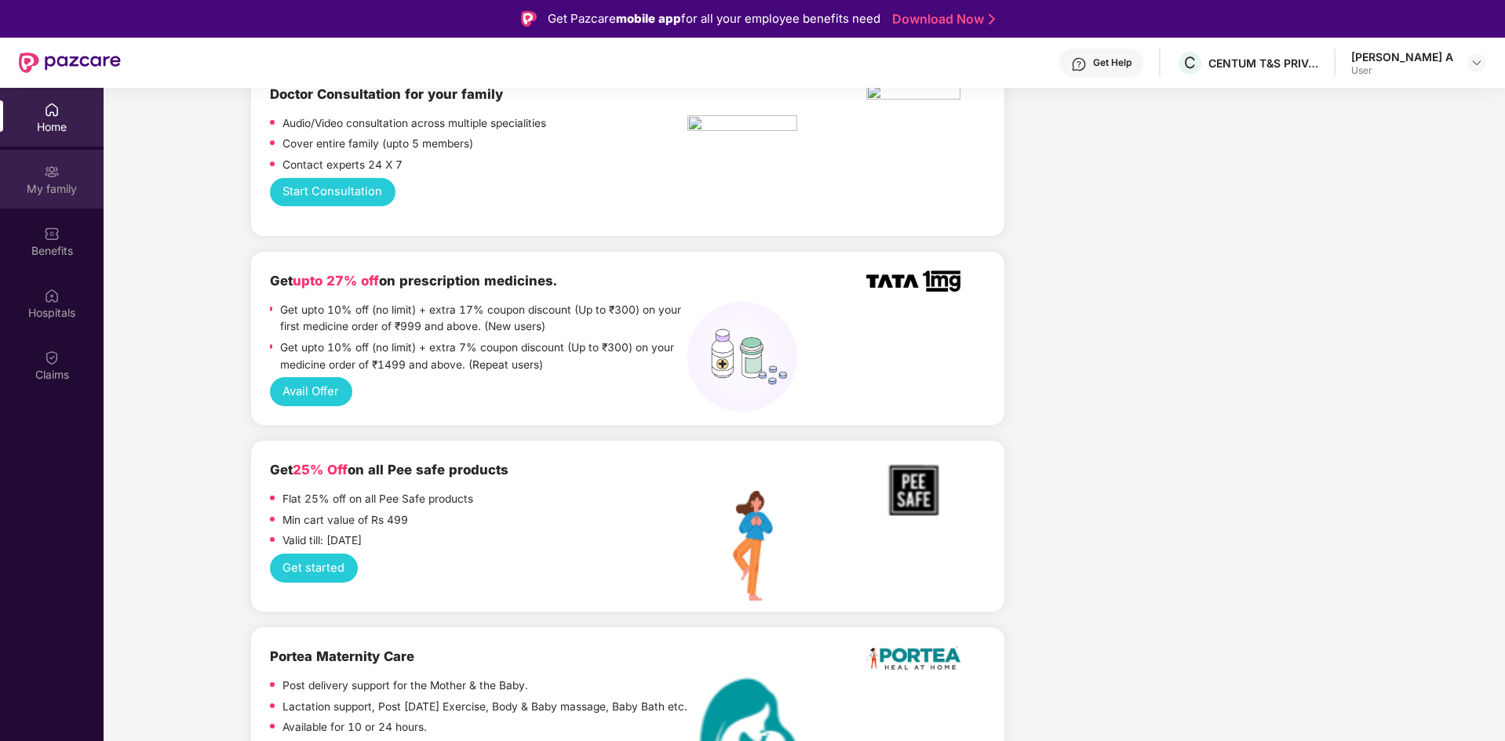
click at [53, 189] on div "My family" at bounding box center [52, 189] width 104 height 16
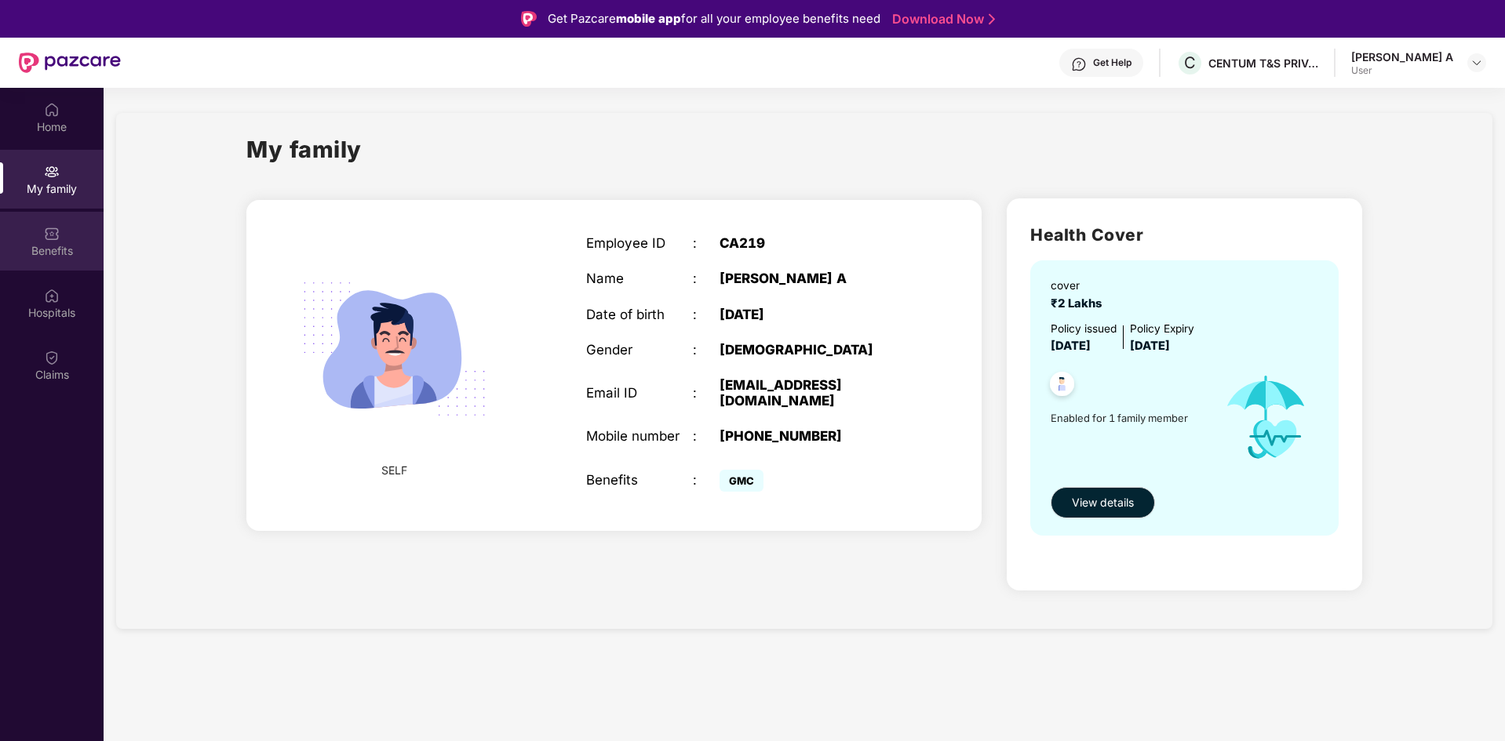
click at [75, 226] on div "Benefits" at bounding box center [52, 241] width 104 height 59
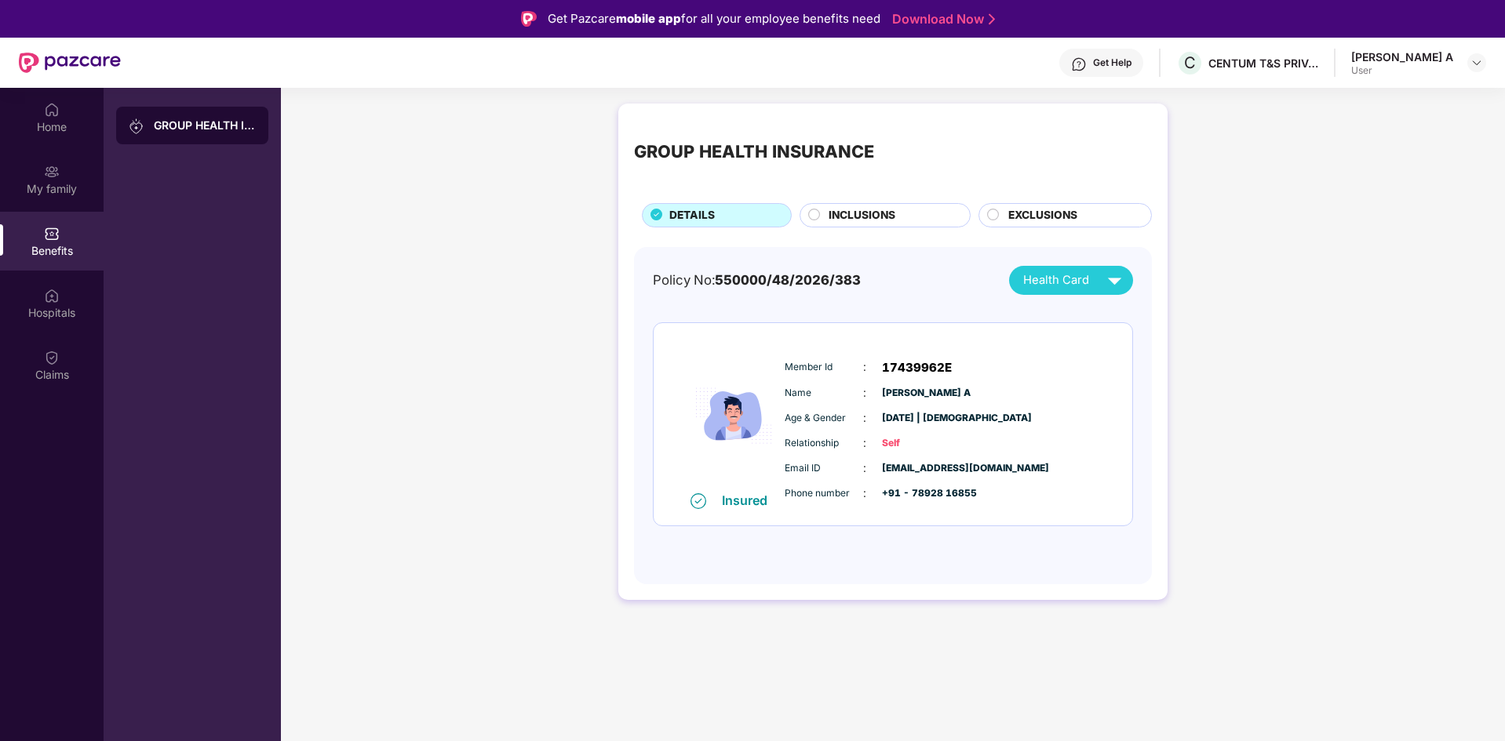
click at [886, 223] on span "INCLUSIONS" at bounding box center [862, 215] width 67 height 17
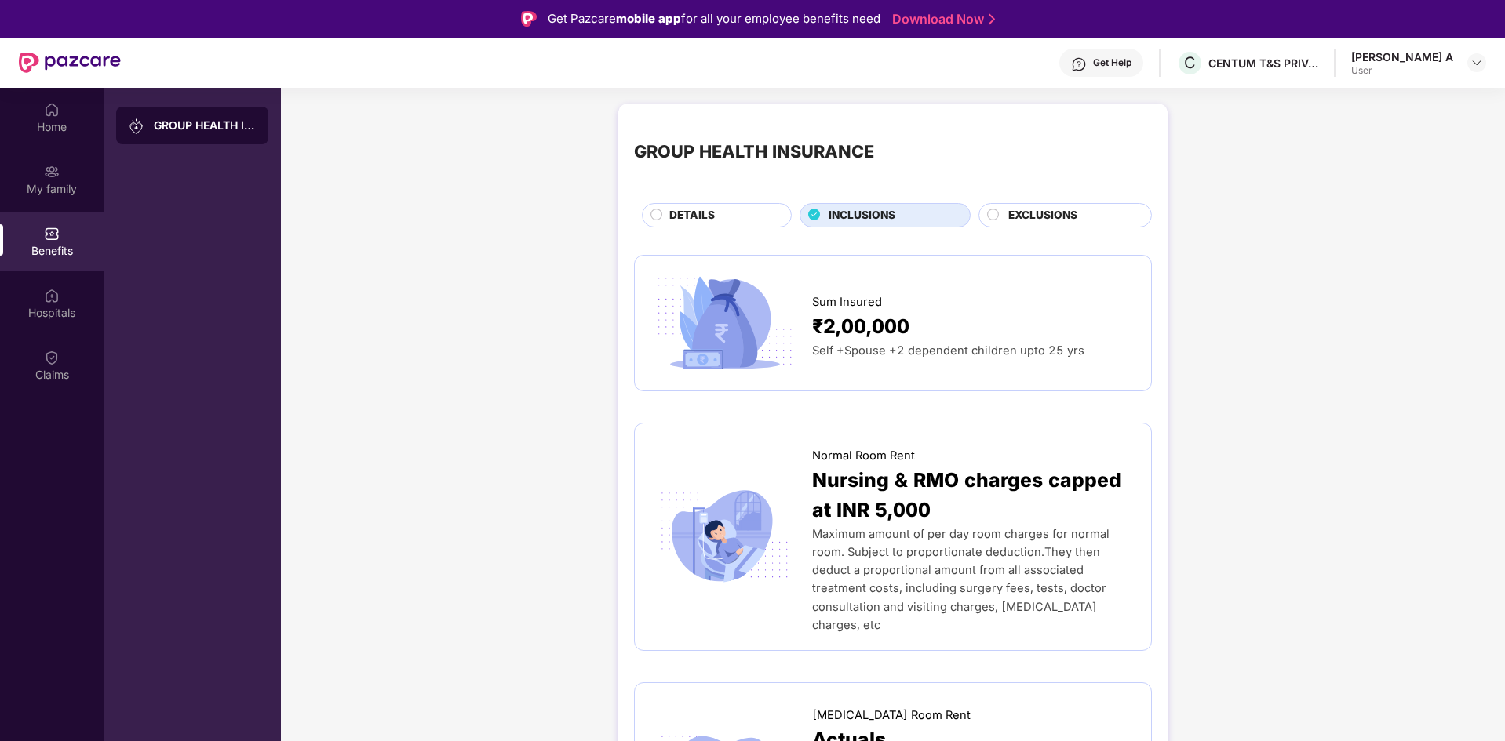
click at [1038, 213] on span "EXCLUSIONS" at bounding box center [1042, 215] width 69 height 17
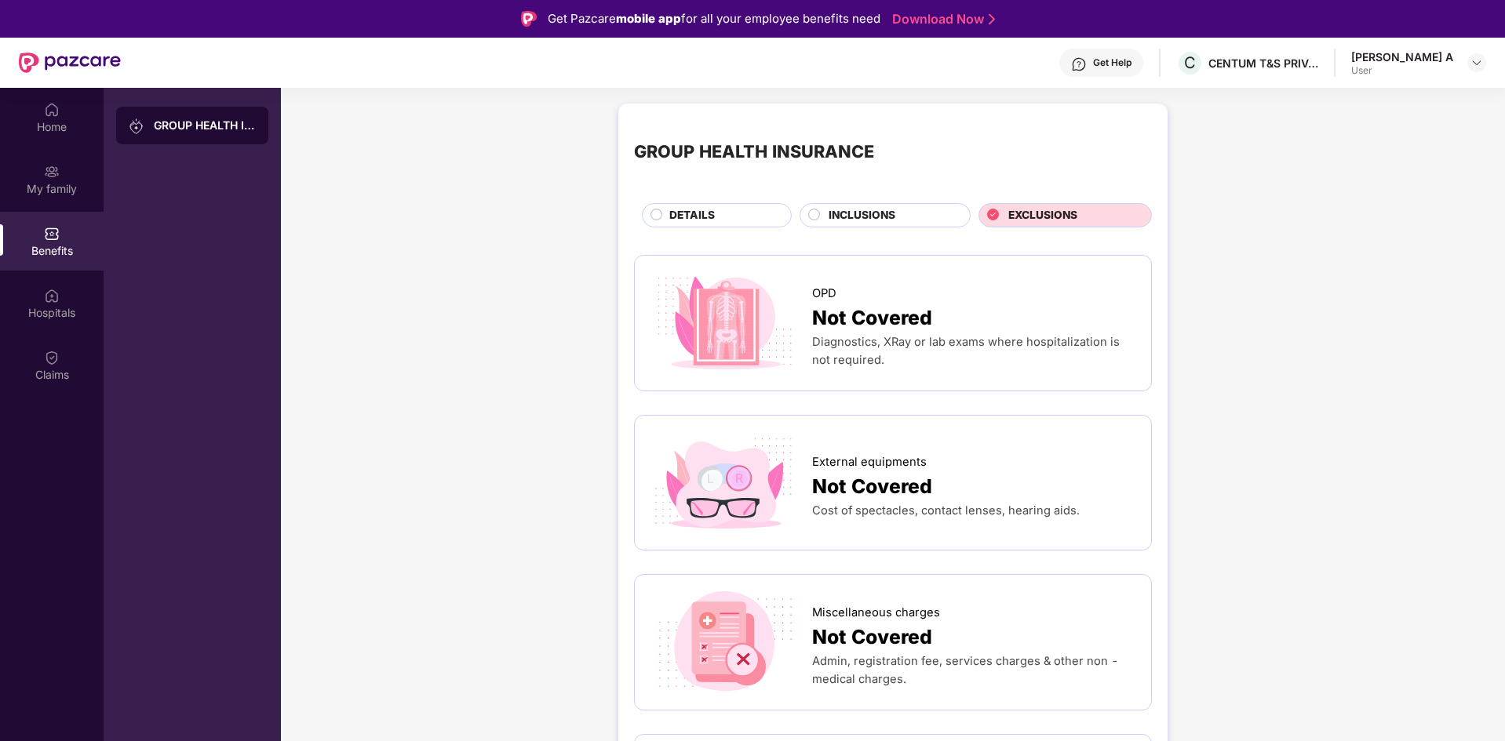
click at [730, 211] on div "DETAILS" at bounding box center [722, 217] width 122 height 20
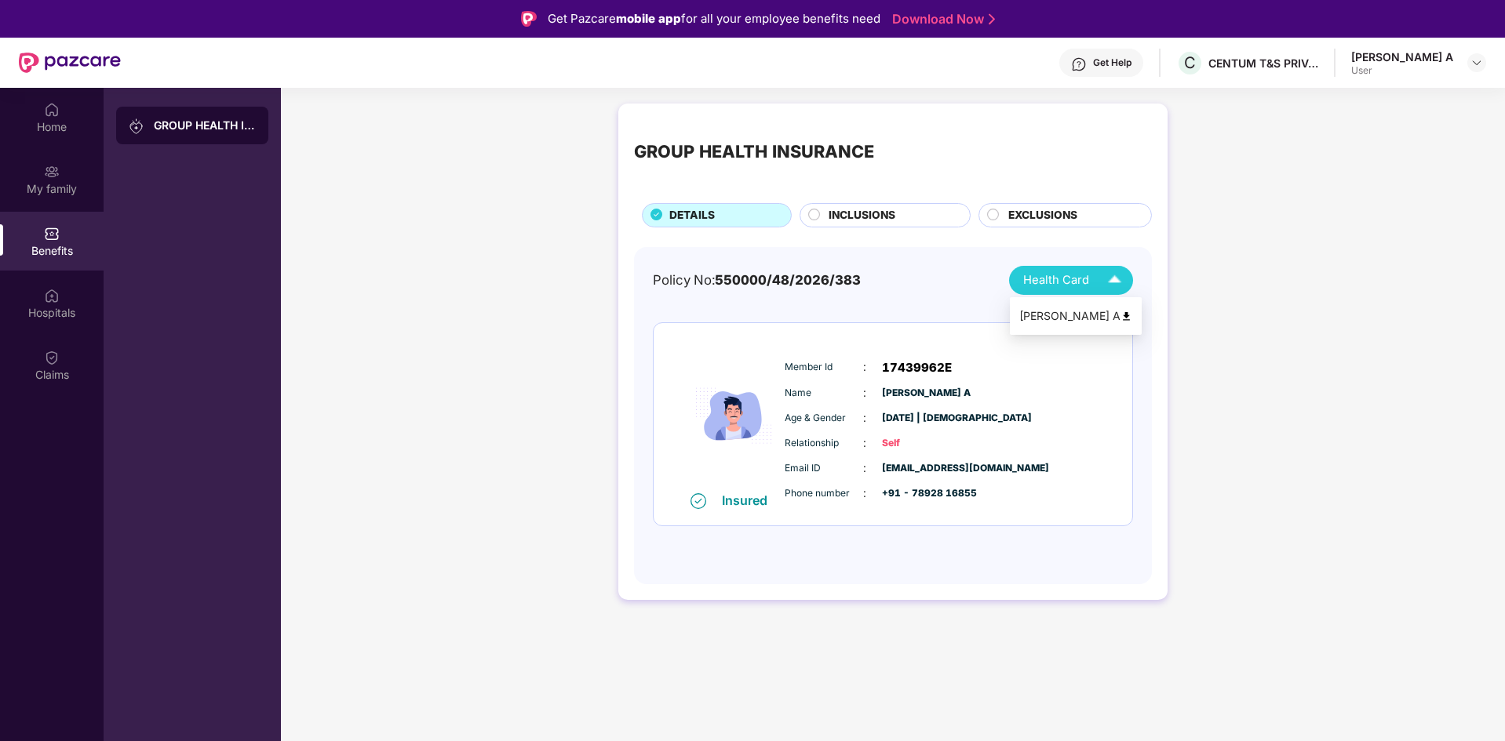
click at [1103, 291] on img at bounding box center [1114, 280] width 27 height 27
click at [1069, 284] on span "Health Card" at bounding box center [1056, 280] width 66 height 18
click at [1065, 321] on div "[PERSON_NAME] A" at bounding box center [1075, 316] width 113 height 17
click at [51, 300] on img at bounding box center [52, 296] width 16 height 16
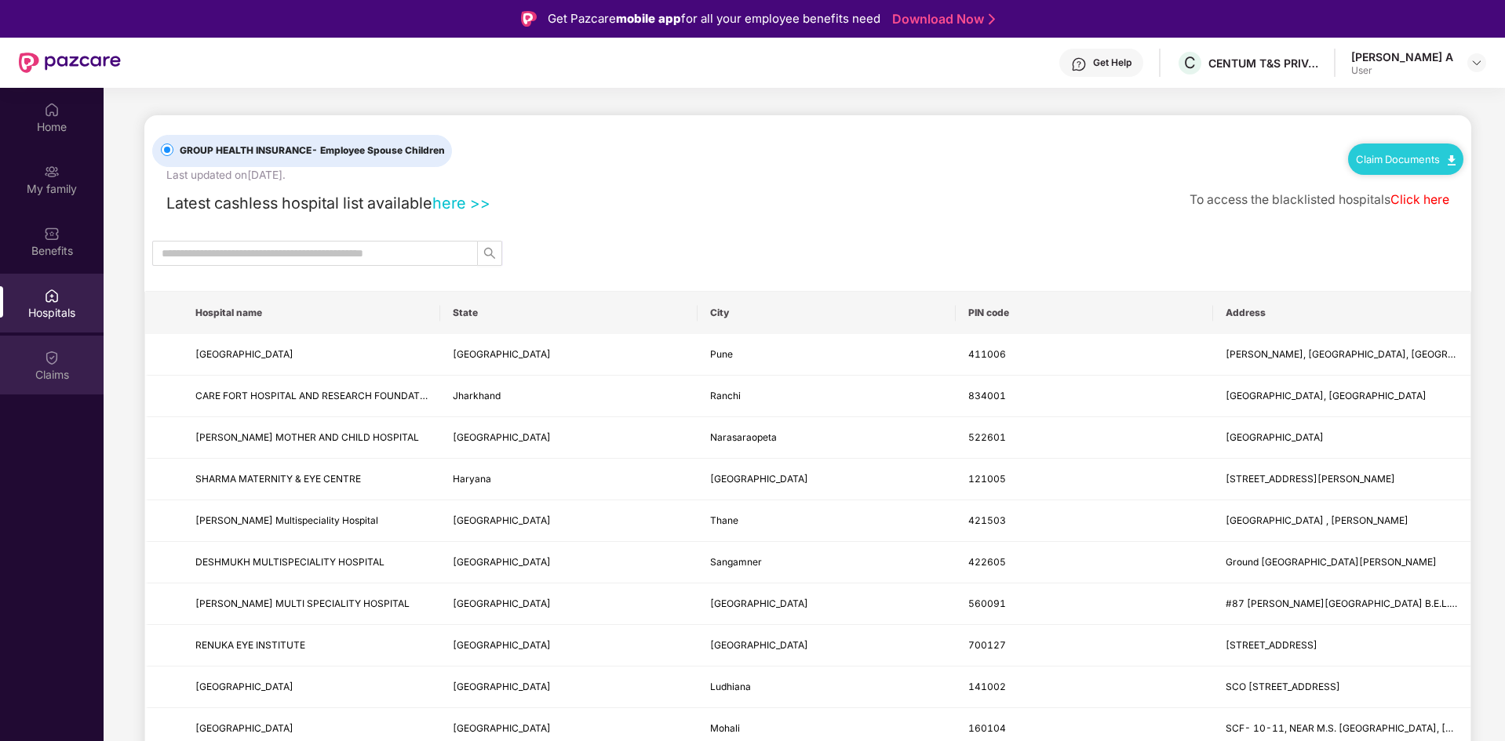
click at [64, 360] on div "Claims" at bounding box center [52, 365] width 104 height 59
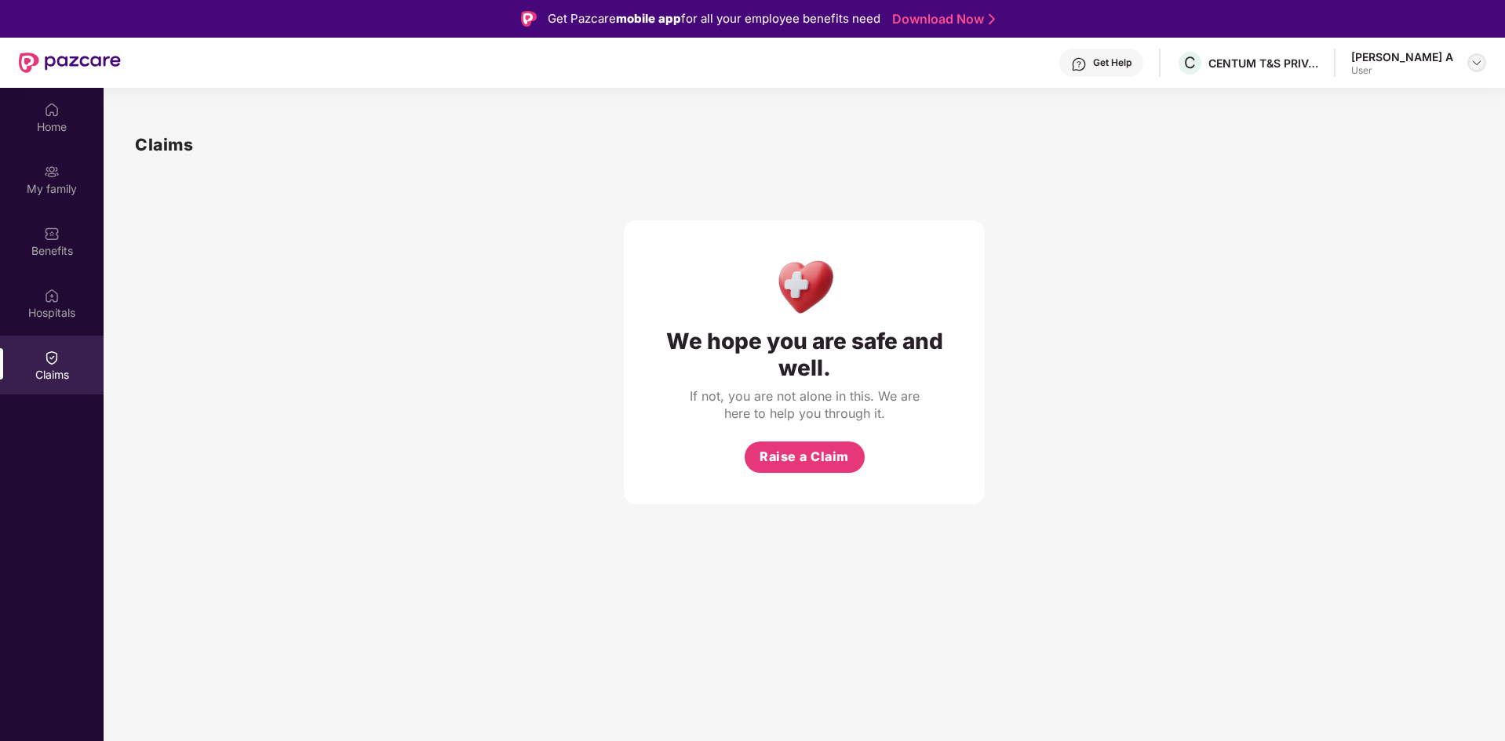
click at [1472, 62] on img at bounding box center [1476, 62] width 13 height 13
